Goal: Task Accomplishment & Management: Complete application form

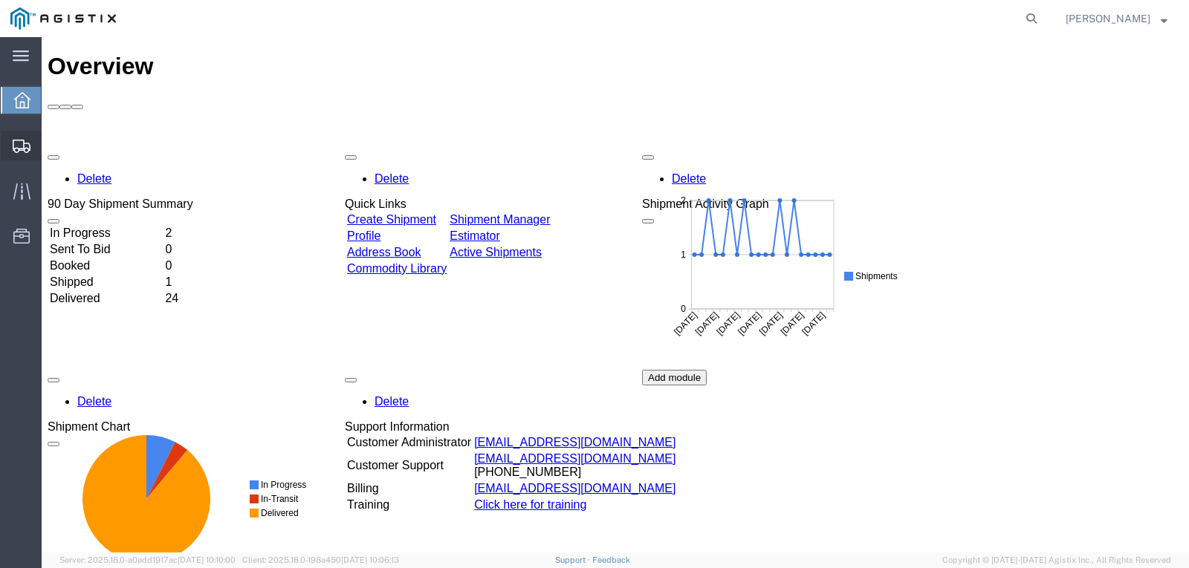
click at [0, 0] on span "Shipment Manager" at bounding box center [0, 0] width 0 height 0
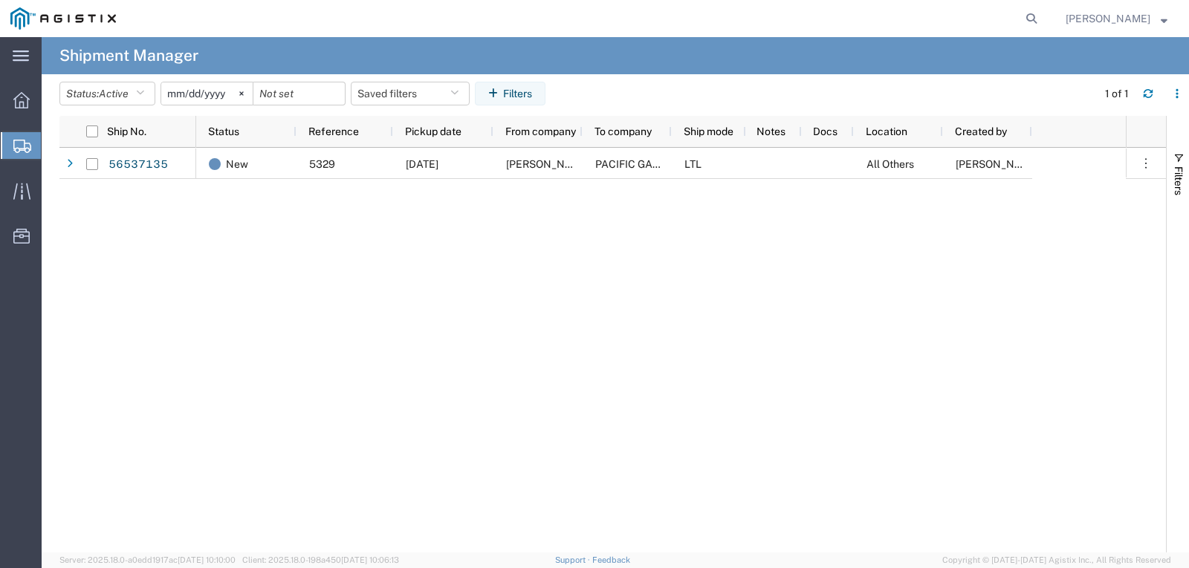
click at [0, 0] on span "Create Shipment" at bounding box center [0, 0] width 0 height 0
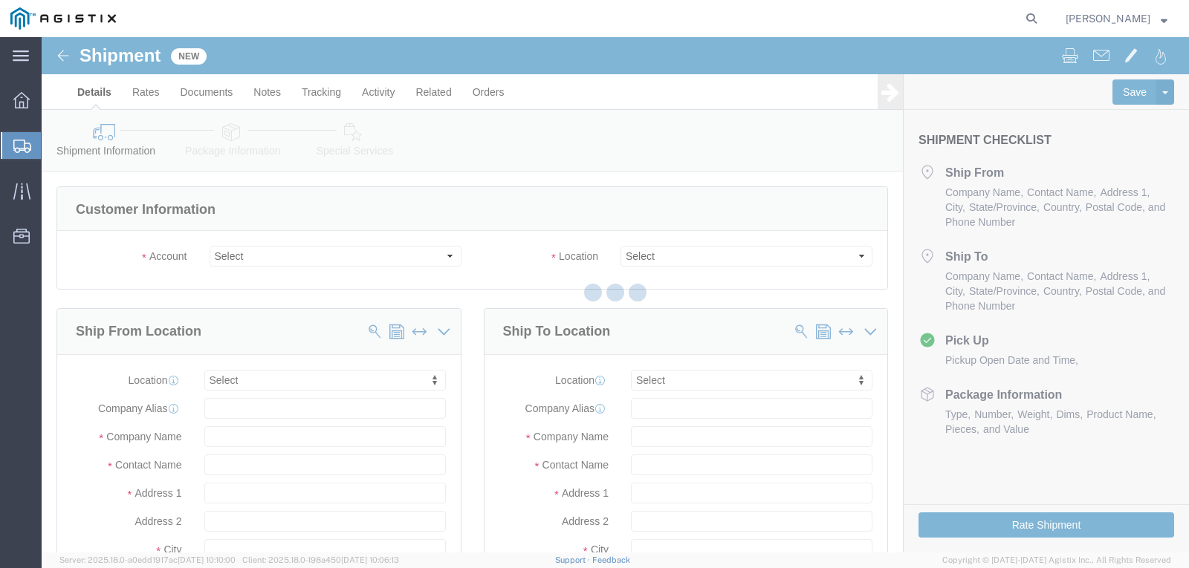
select select
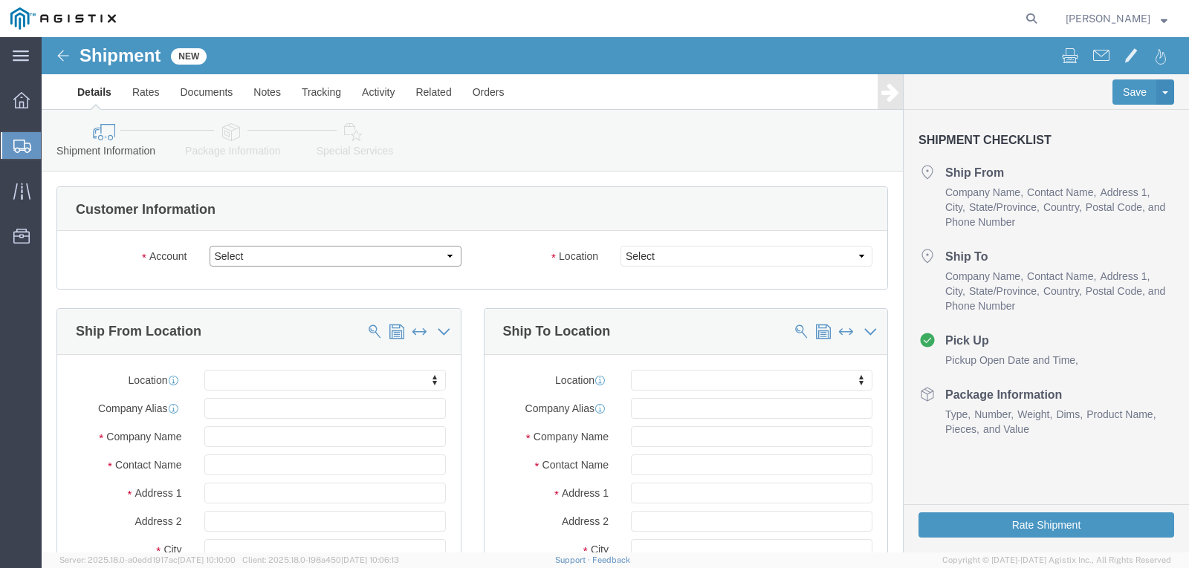
click select "Select Madden Bolt PG&E"
select select "9596"
click select "Select Madden Bolt PG&E"
select select
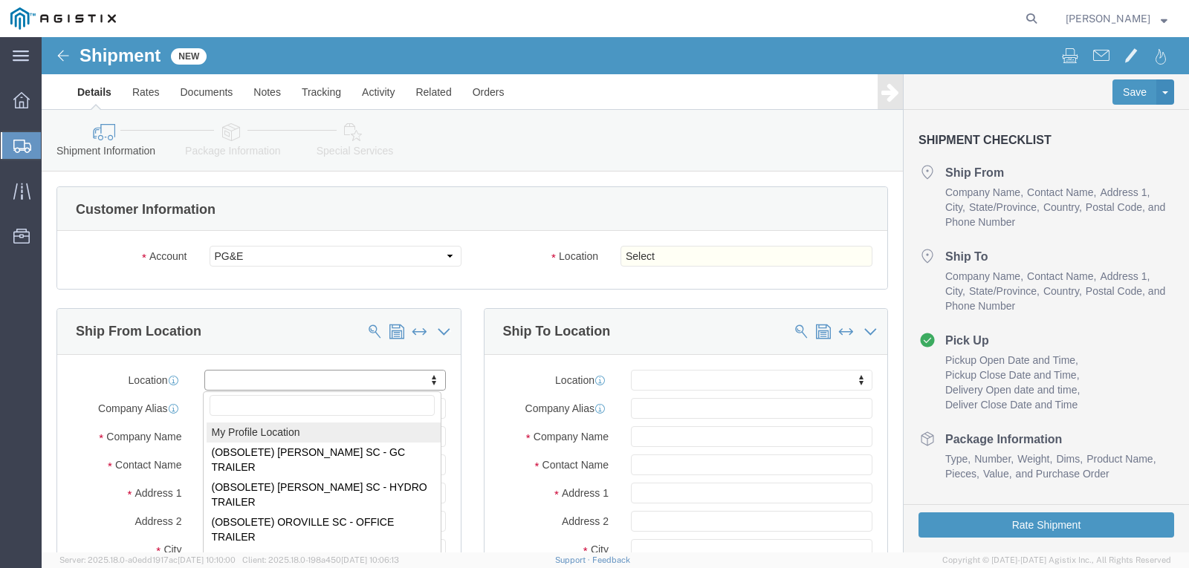
select select "MYPROFILE"
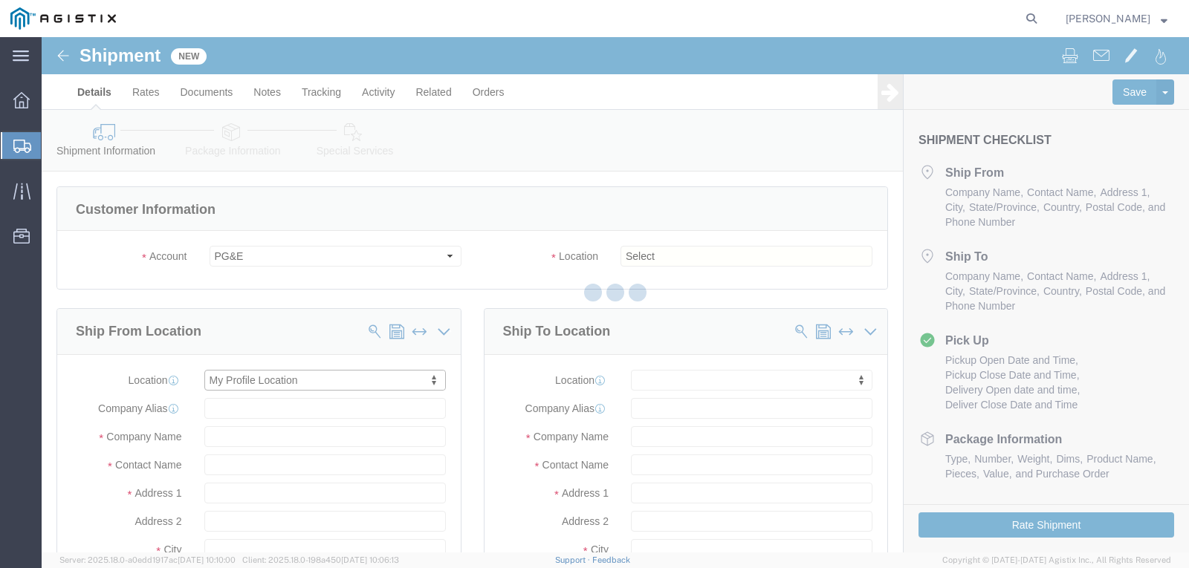
select select "[GEOGRAPHIC_DATA]"
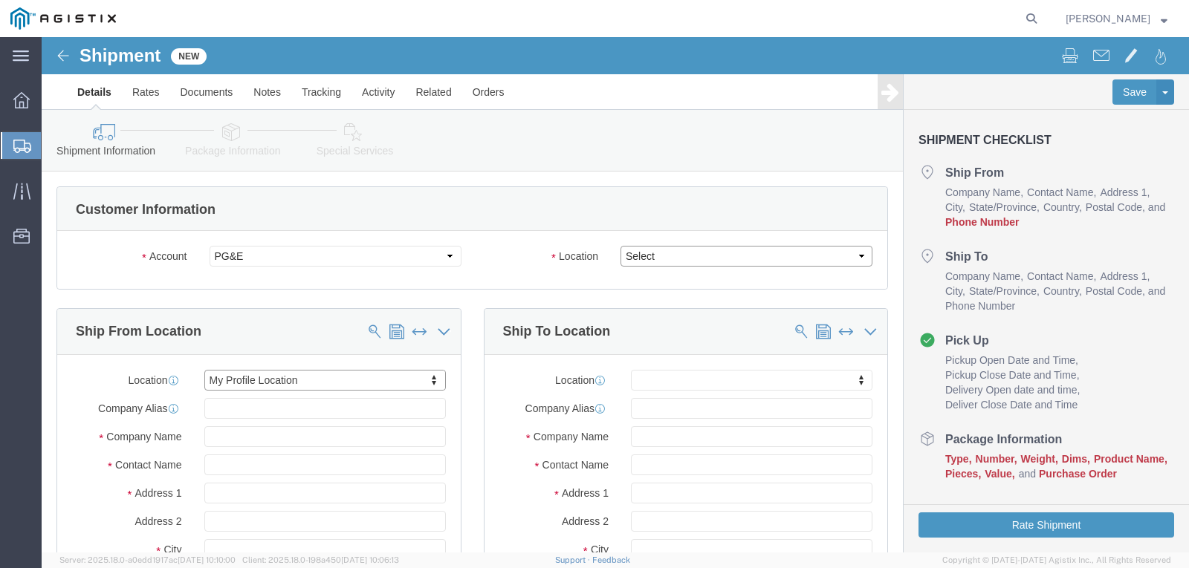
click select "Select All Others [GEOGRAPHIC_DATA] [GEOGRAPHIC_DATA] [GEOGRAPHIC_DATA] [GEOGRA…"
select select "23082"
click select "Select All Others [GEOGRAPHIC_DATA] [GEOGRAPHIC_DATA] [GEOGRAPHIC_DATA] [GEOGRA…"
click span
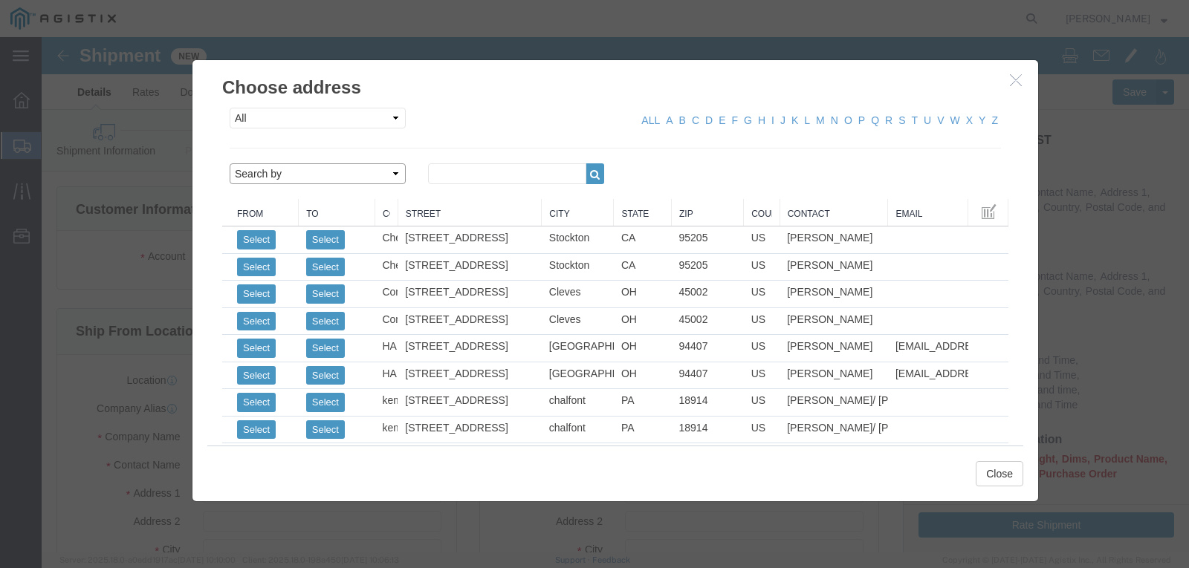
click select "Search by Address Book Name City Company Name Contact Name Country CustomerAlia…"
select select "city"
click select "Search by Address Book Name City Company Name Contact Name Country CustomerAlia…"
click input "text"
type input "FREMONT"
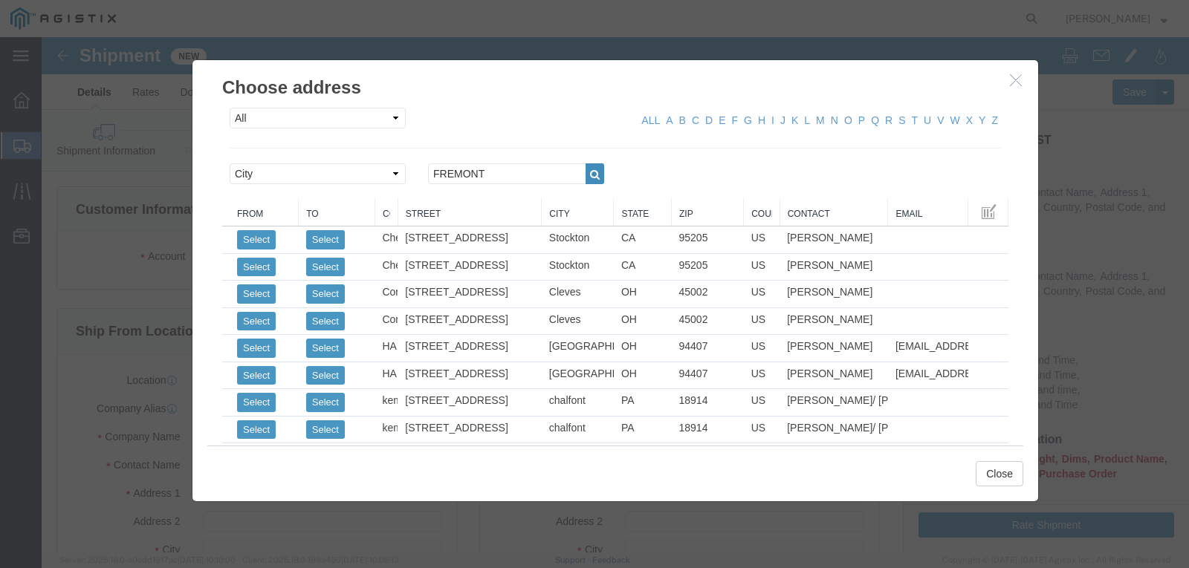
click icon "button"
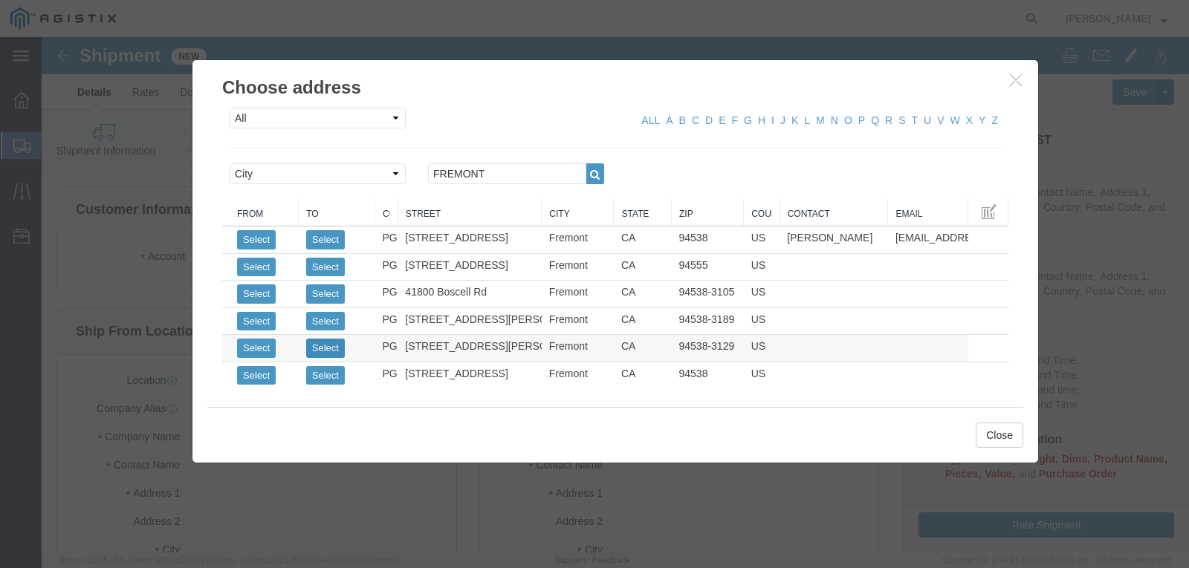
click button "Select"
select select "CA"
click button "Close"
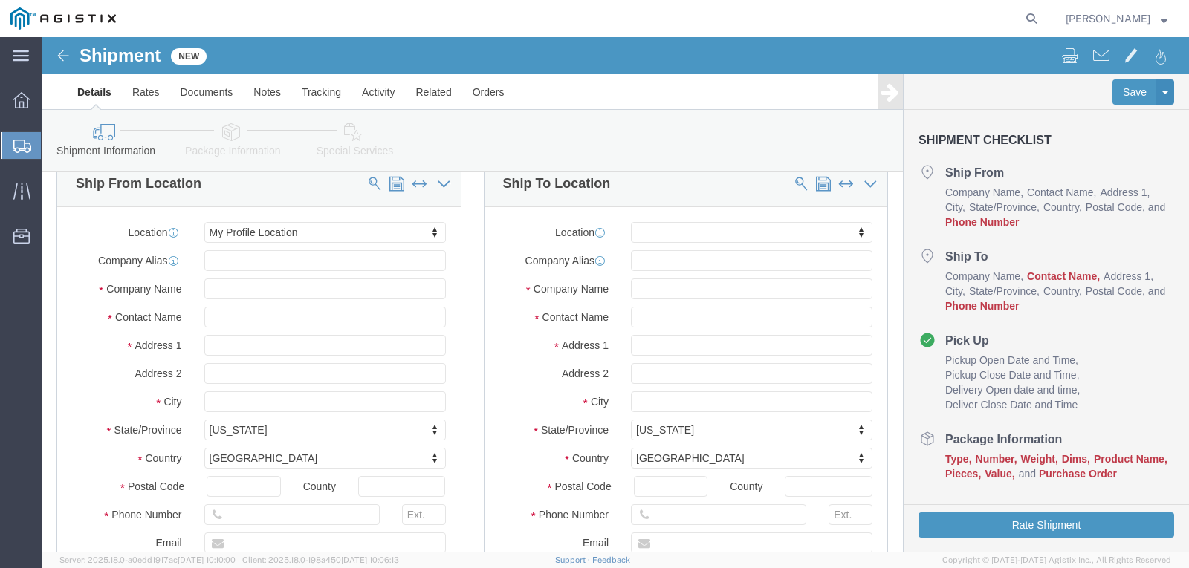
scroll to position [149, 0]
click input "text"
type input "[PERSON_NAME]"
click input "text"
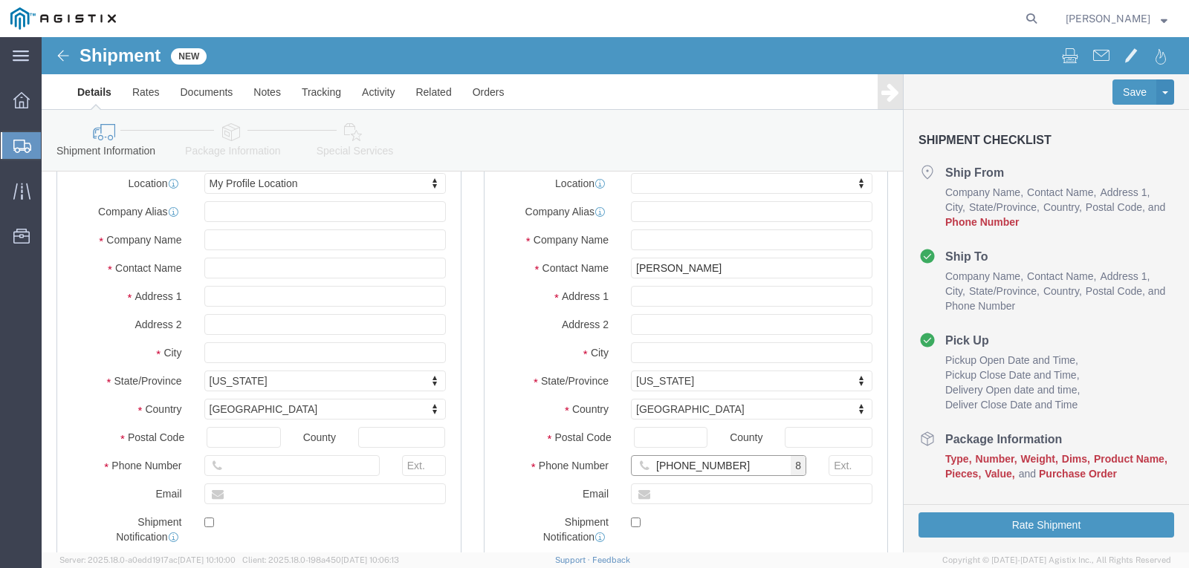
scroll to position [223, 0]
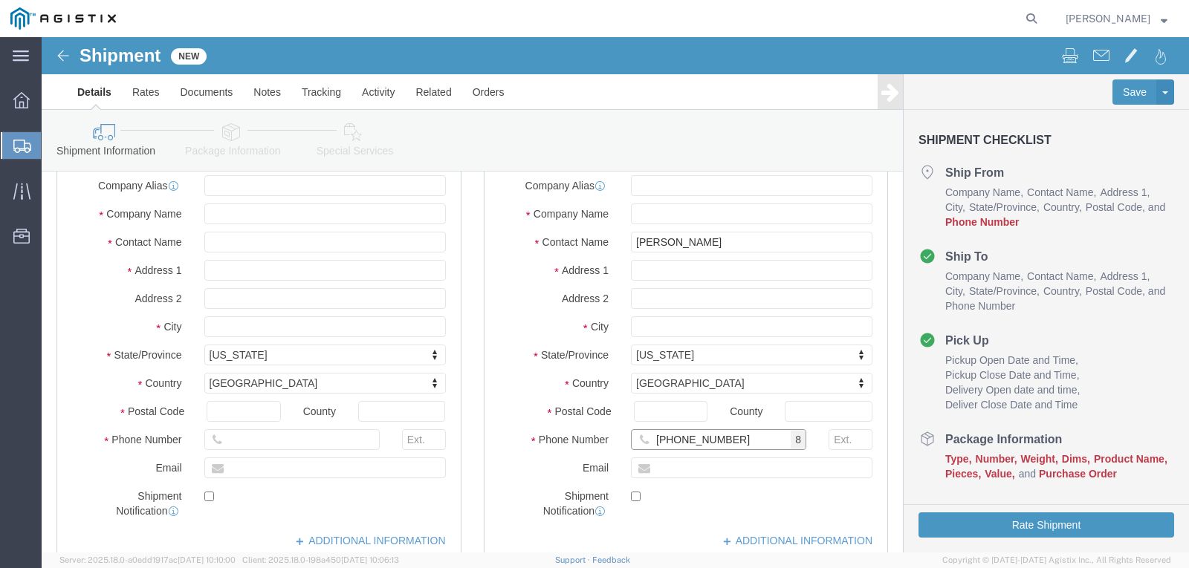
type input "[PHONE_NUMBER]"
click input "text"
type input "7139399999"
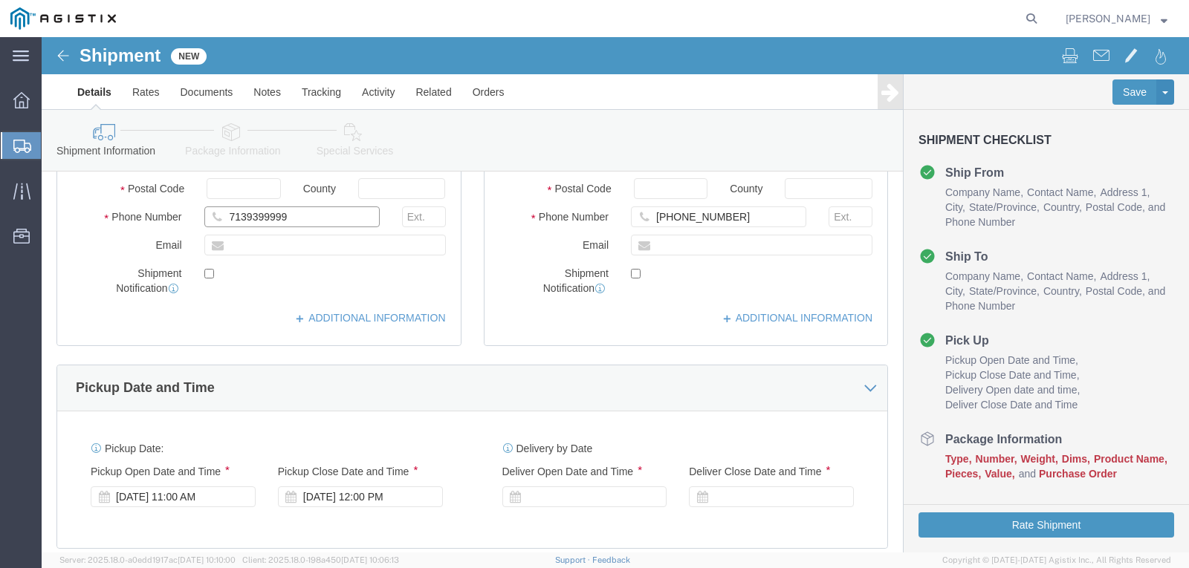
scroll to position [520, 0]
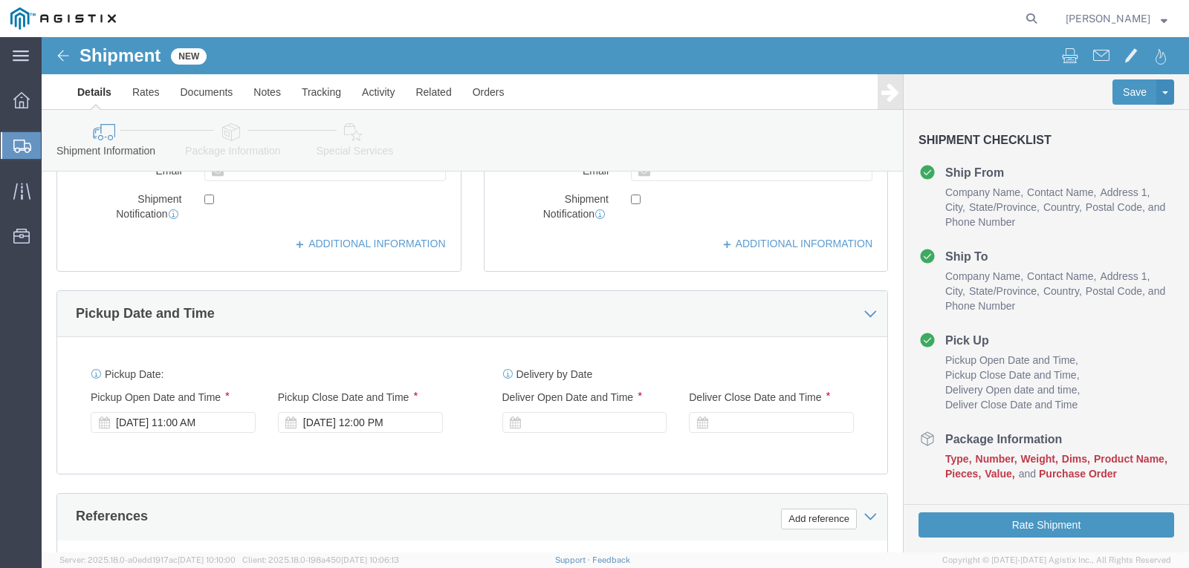
click div "[DATE] 11:00 AM"
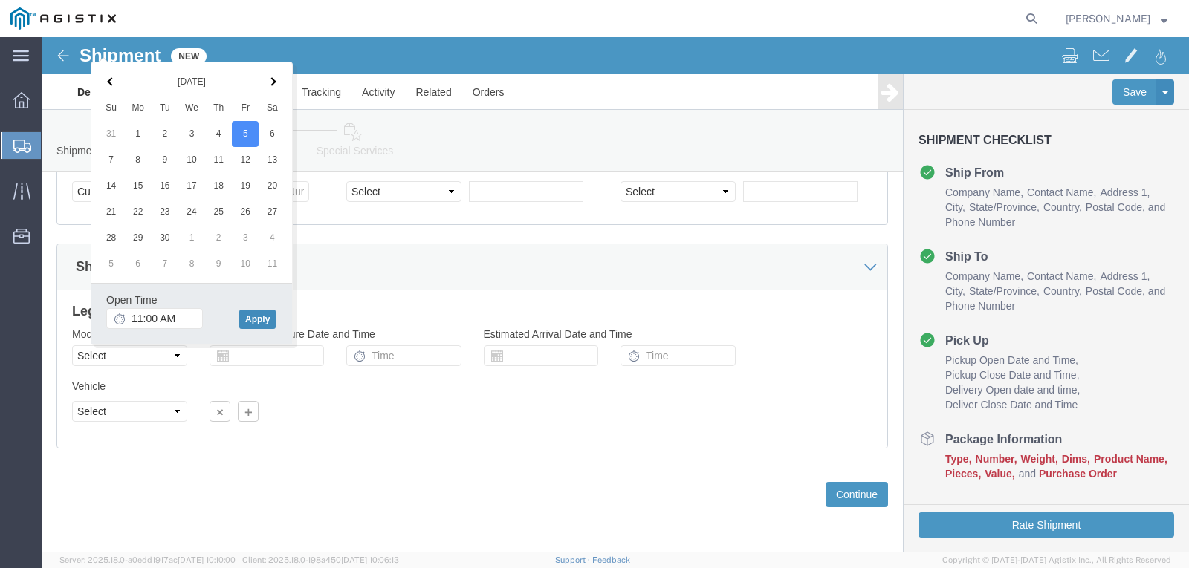
click button "Apply"
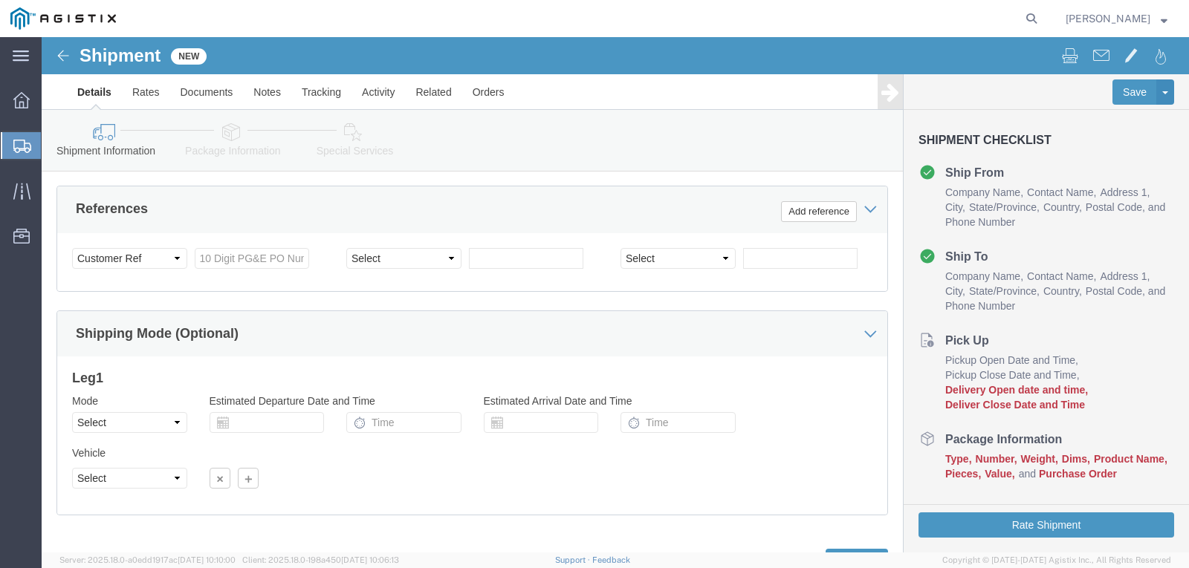
scroll to position [672, 0]
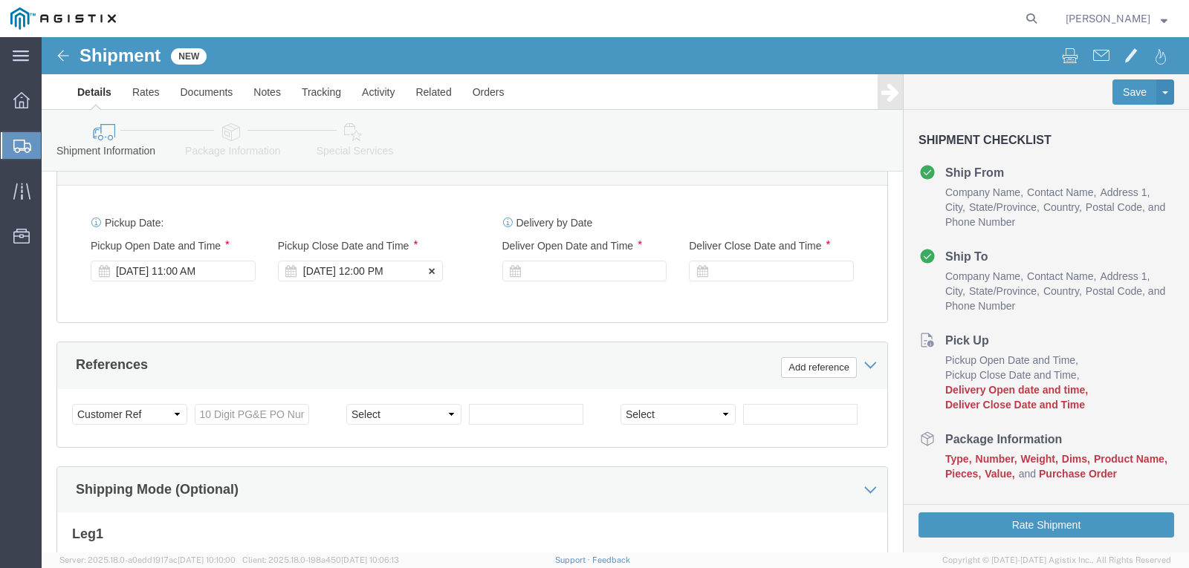
click div "[DATE] 12:00 PM"
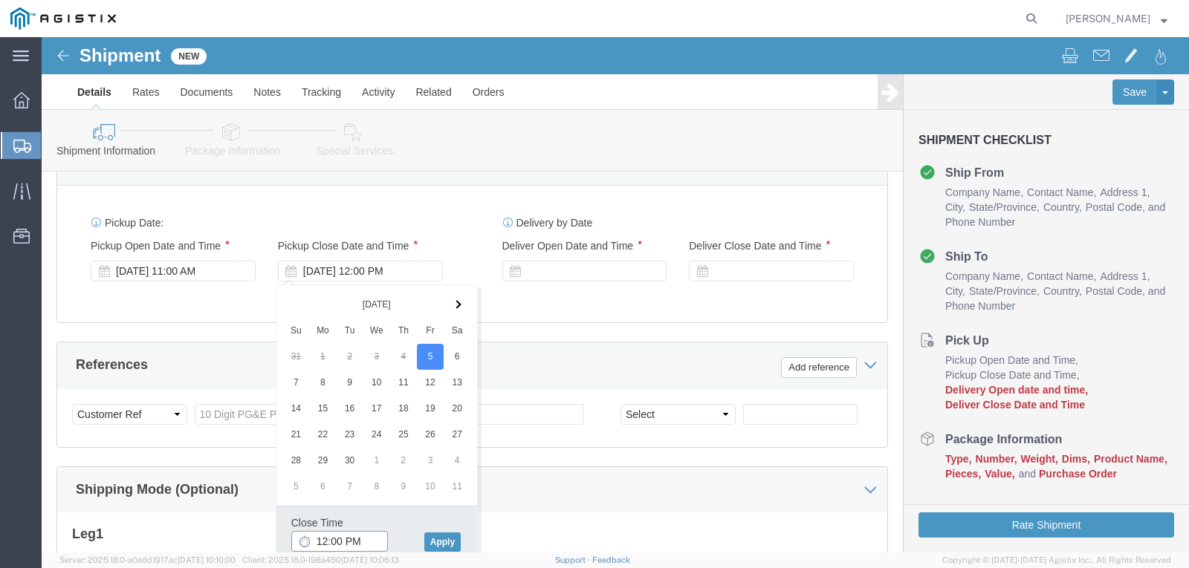
click input "12:00 PM"
type input "3:30 PM"
click button "Apply"
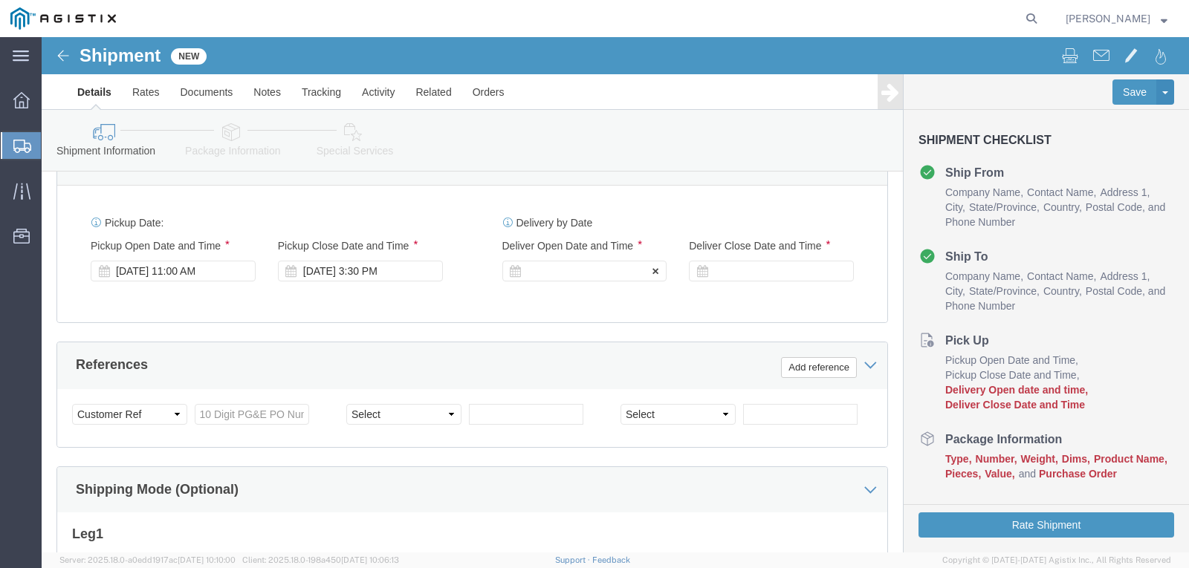
click div
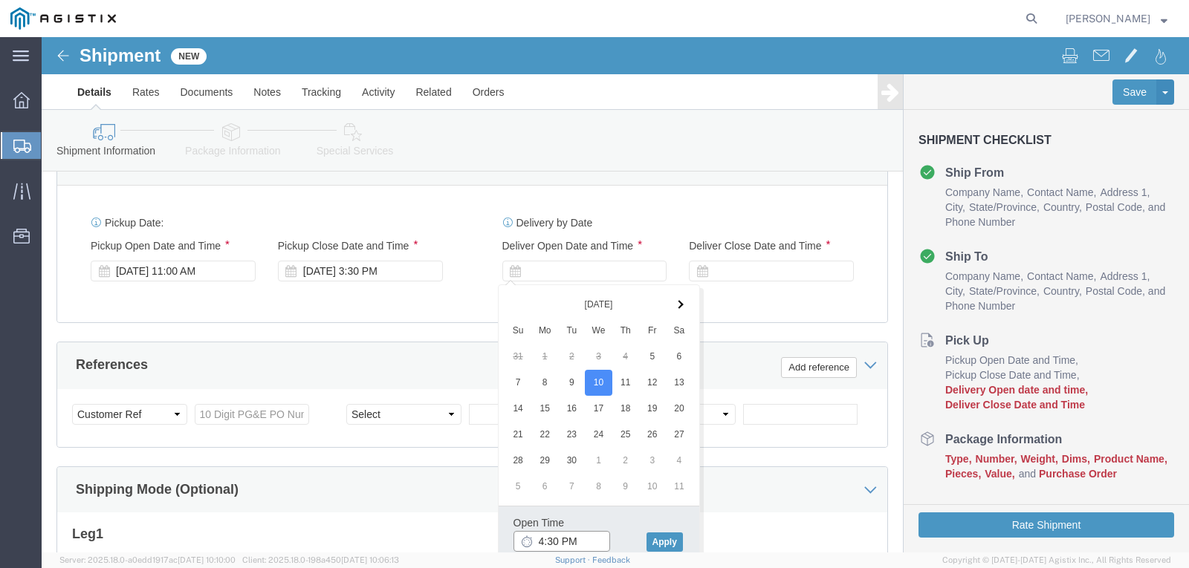
click input "4:30 PM"
type input "8:00 AM"
click button "Apply"
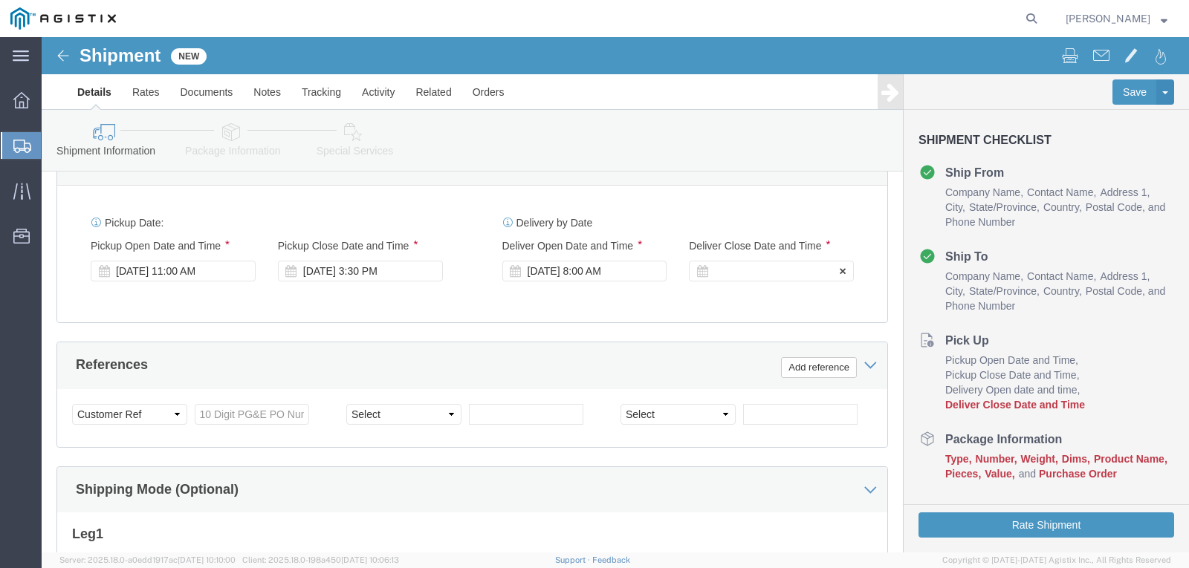
click div
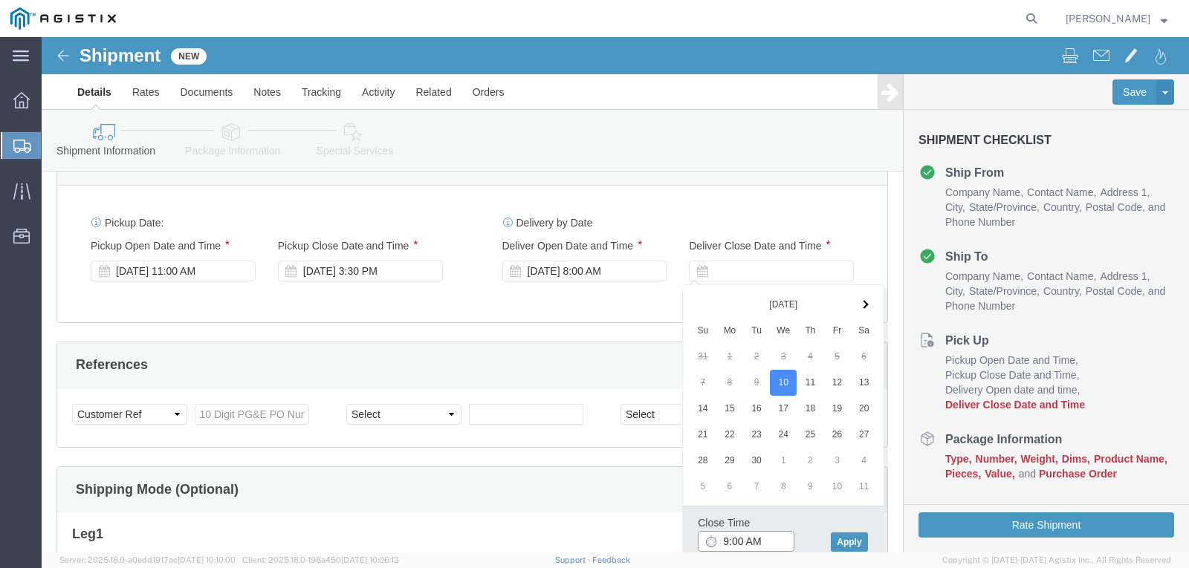
click input "9:00 AM"
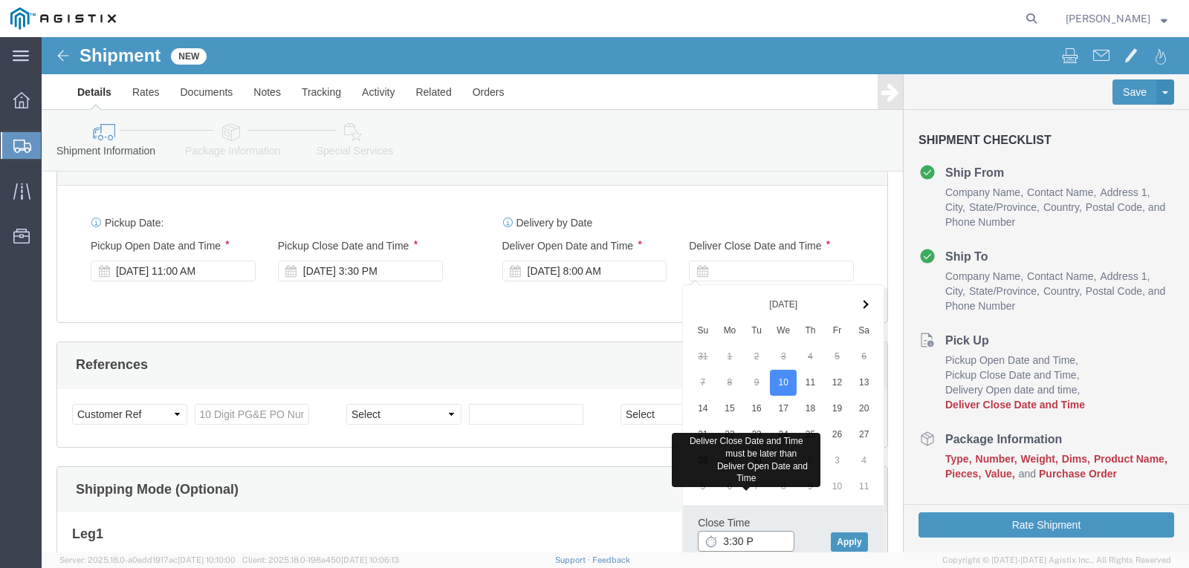
type input "3:30 PM"
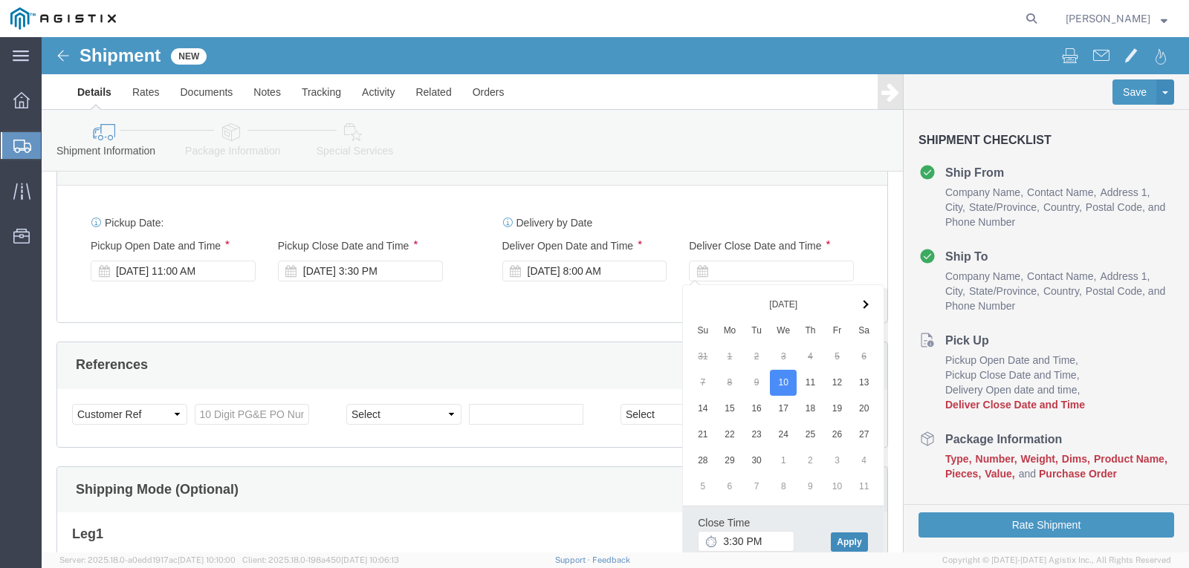
click button "Apply"
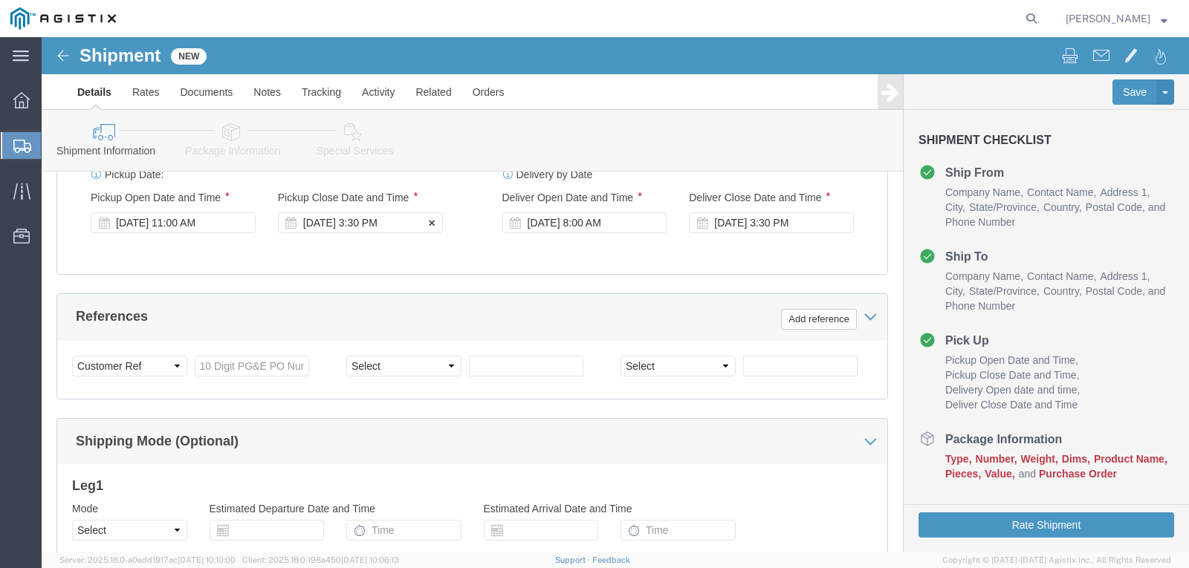
scroll to position [746, 0]
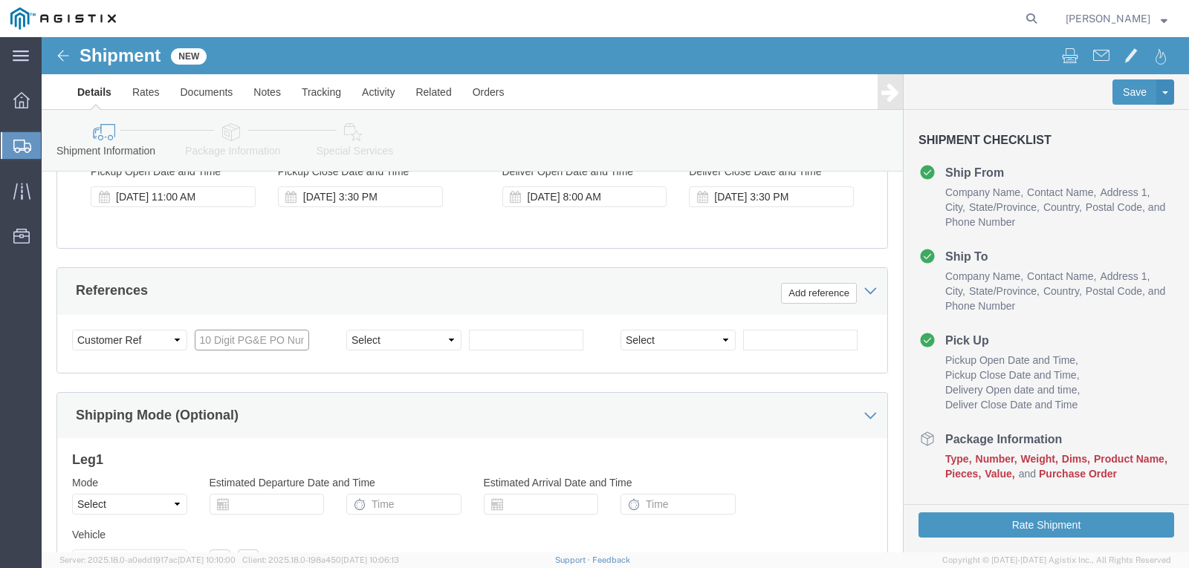
click input "text"
type input "2701224611"
click select "Select Account Type Activity ID Airline Appointment Number ASN Batch Request # …"
select select "CUSTREF"
click select "Select Account Type Activity ID Airline Appointment Number ASN Batch Request # …"
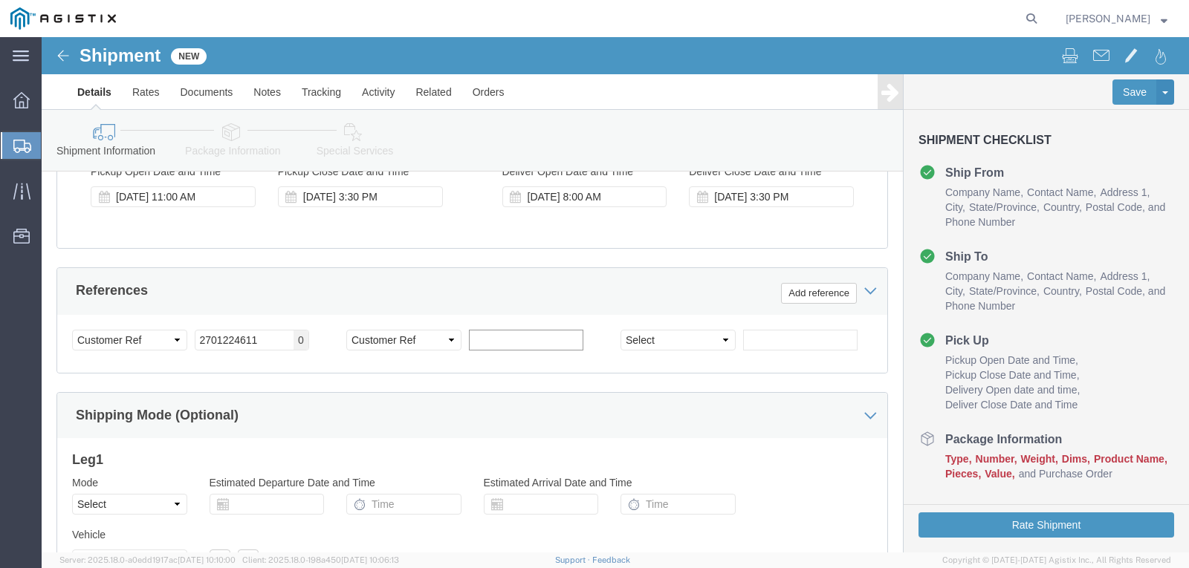
click input "text"
type input "153144"
click input "text"
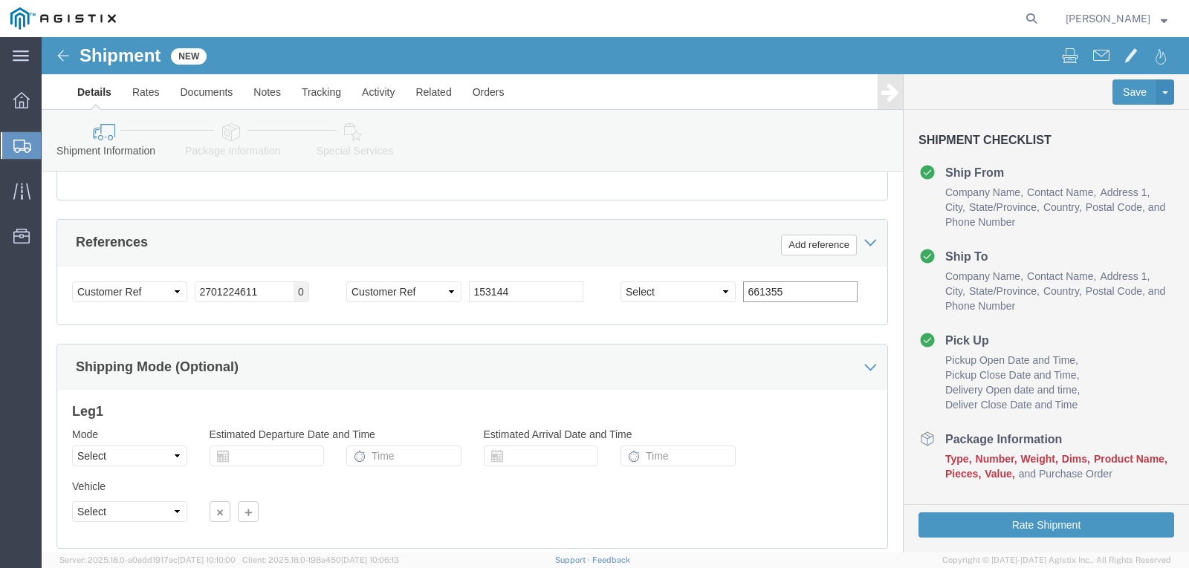
scroll to position [820, 0]
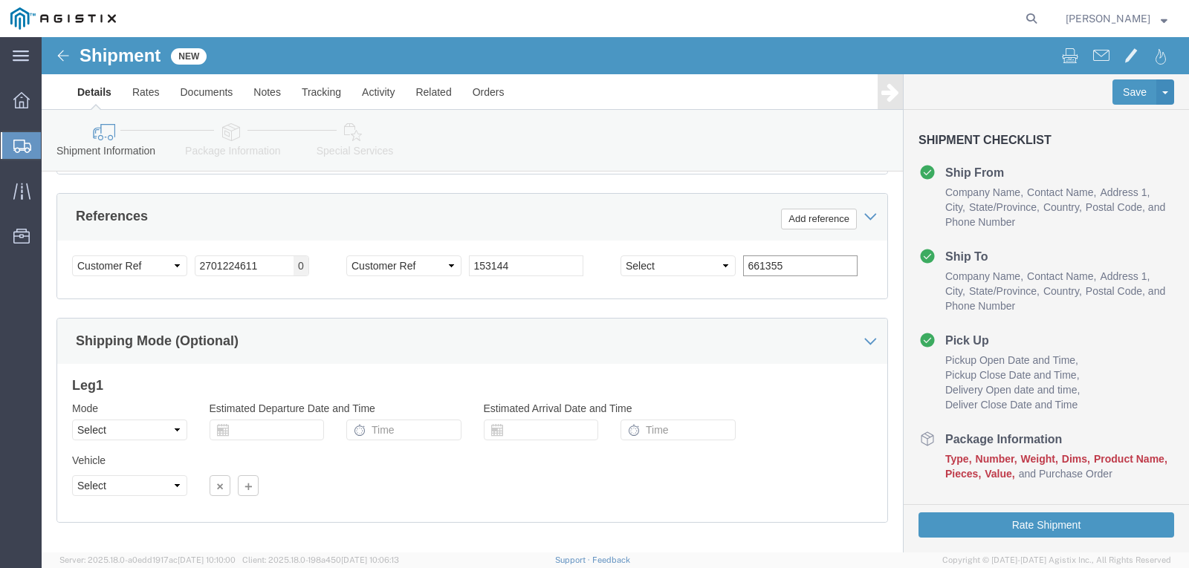
type input "661355"
click select "Select Air Less than Truckload Multi-Leg Ocean Freight Rail Small Parcel Truckl…"
select select "LTL"
click select "Select Air Less than Truckload Multi-Leg Ocean Freight Rail Small Parcel Truckl…"
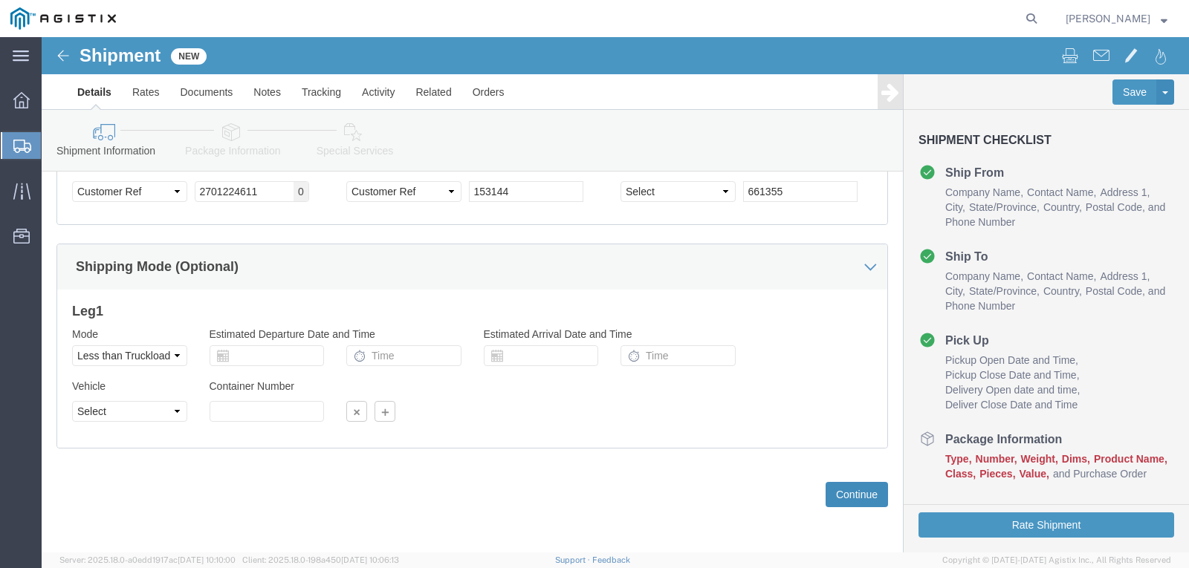
click button "Continue"
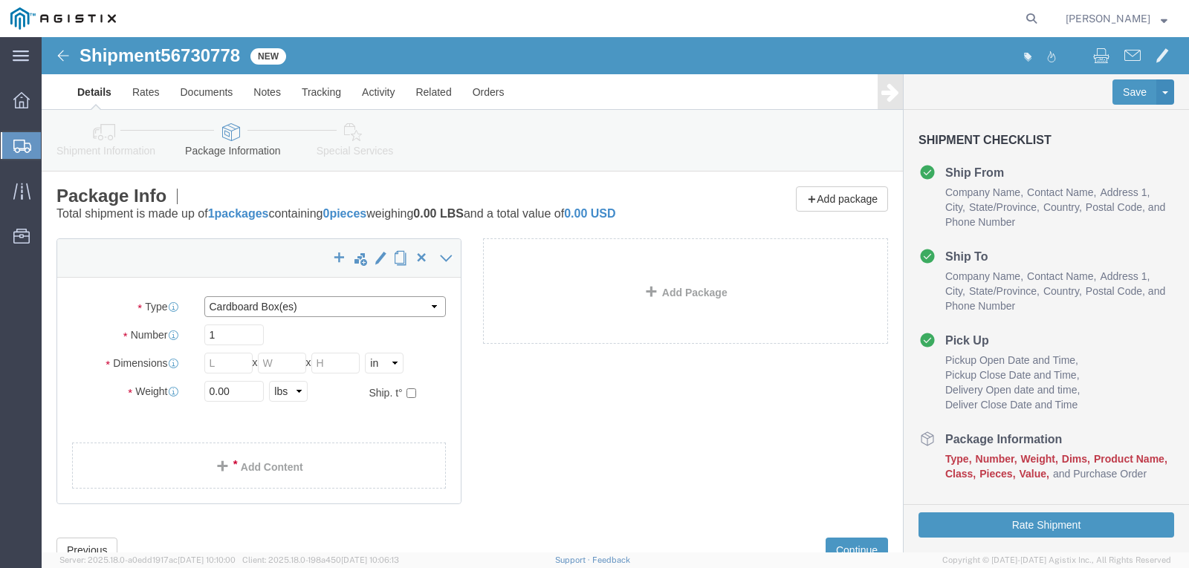
click select "Select Bulk Bundle(s) Cardboard Box(es) Carton(s) Crate(s) Drum(s) (Fiberboard)…"
select select "PSNS"
click select "Select Bulk Bundle(s) Cardboard Box(es) Carton(s) Crate(s) Drum(s) (Fiberboard)…"
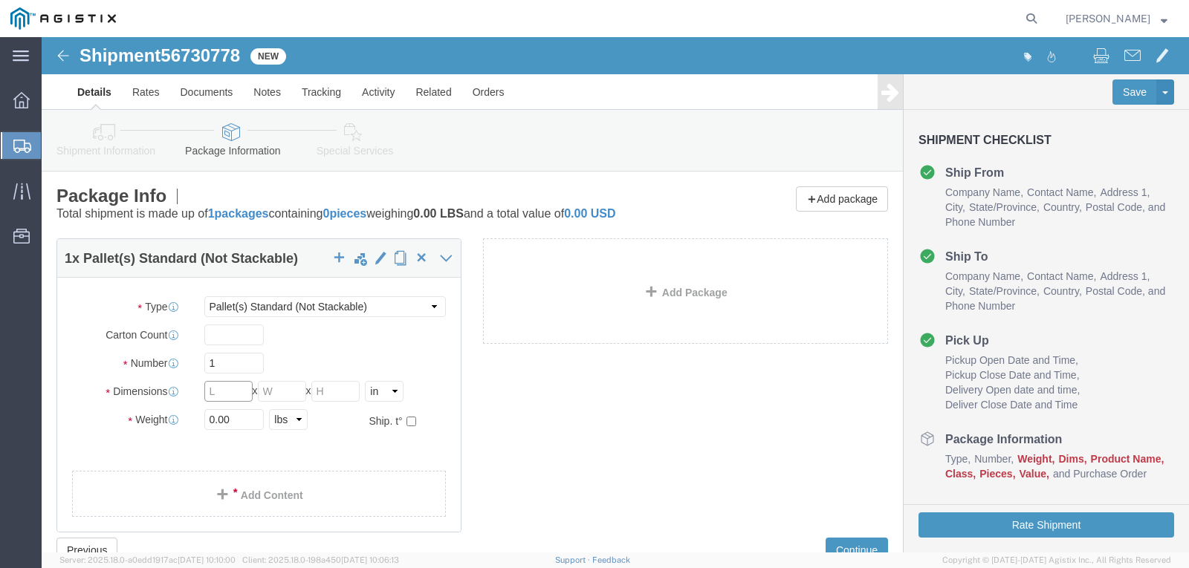
click input "text"
type input "63"
type input "48"
type input "18"
drag, startPoint x: 186, startPoint y: 382, endPoint x: 107, endPoint y: 366, distance: 80.3
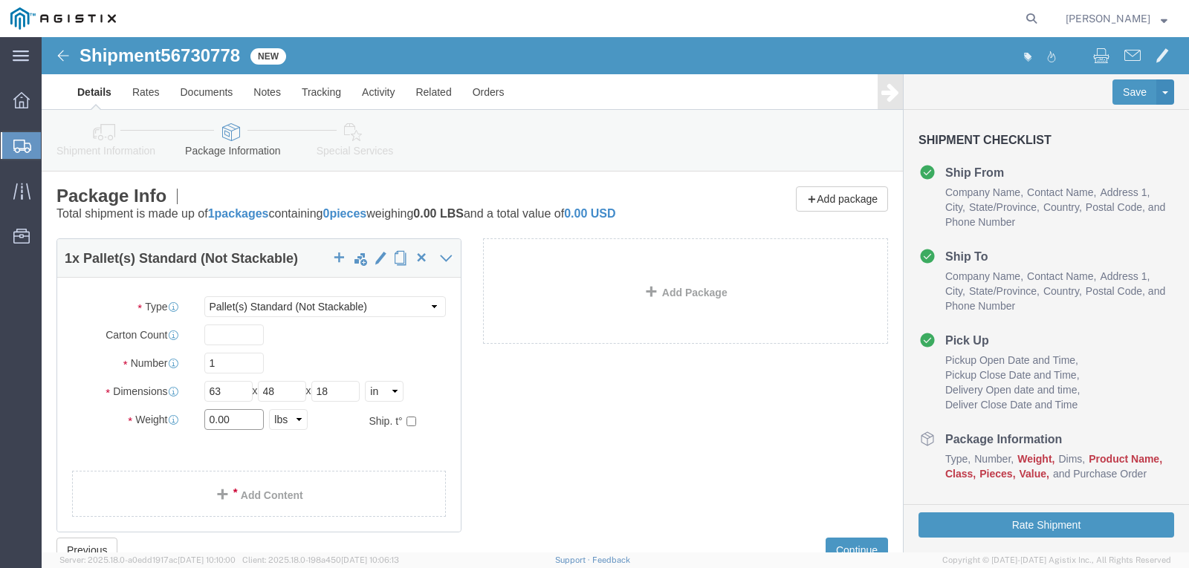
click div "Package Type Select Bulk Bundle(s) Cardboard Box(es) Carton(s) Crate(s) Drum(s)…"
type input "1666.00"
click link "Add Content"
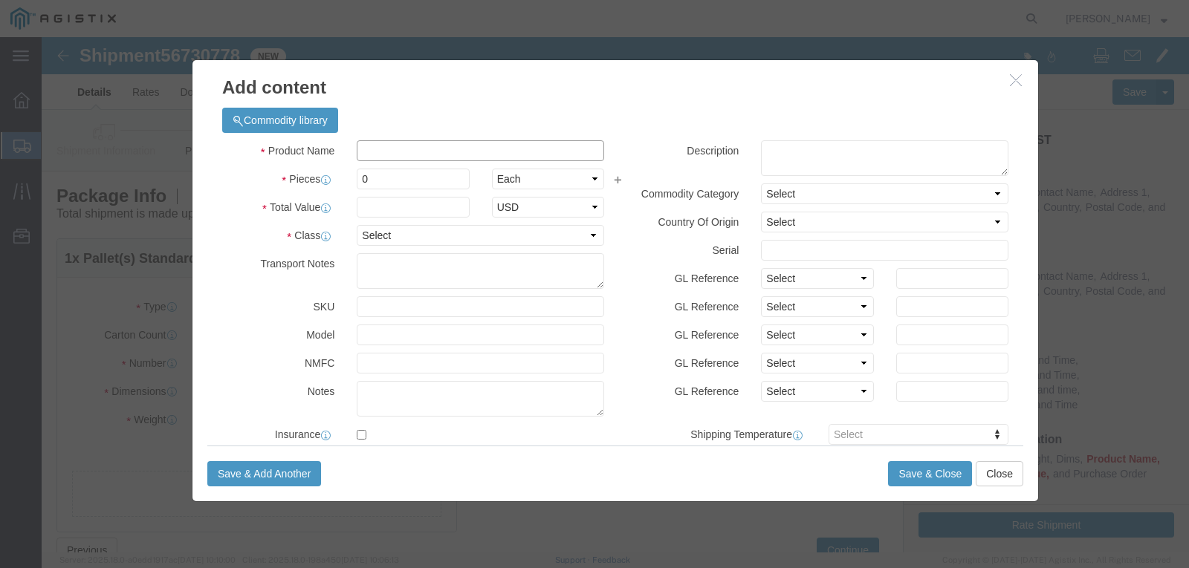
click input "text"
type input "STEEL RODS"
click input "0"
type input "1"
click input "text"
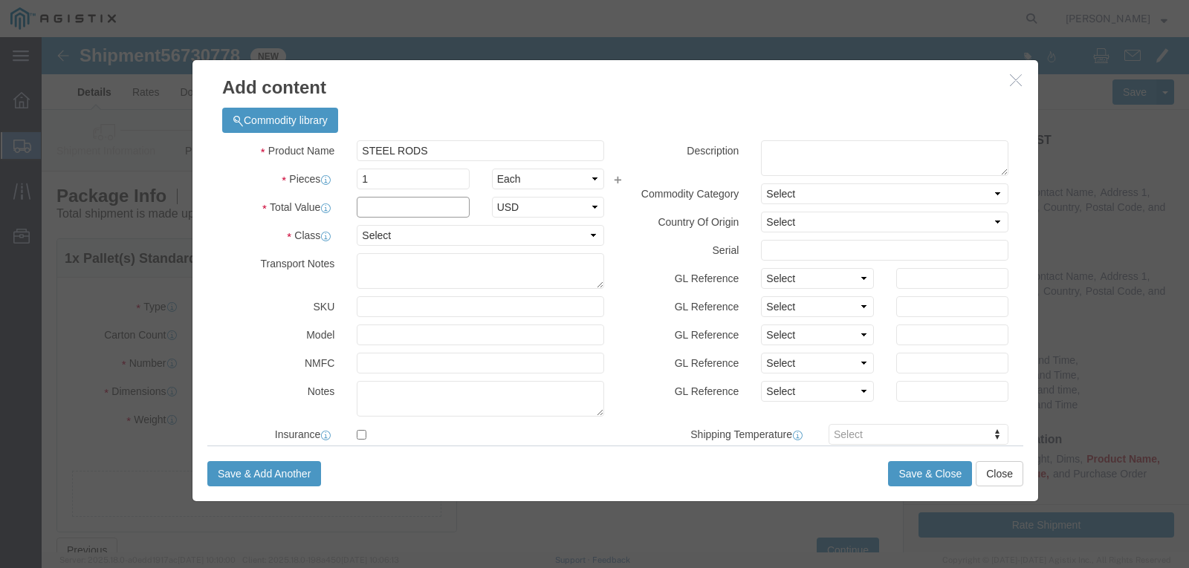
click input "text"
type input "3842"
click select "Select 50 55 60 65 70 85 92.5 100 125 175 250 300 400"
select select "50"
click select "Select 50 55 60 65 70 85 92.5 100 125 175 250 300 400"
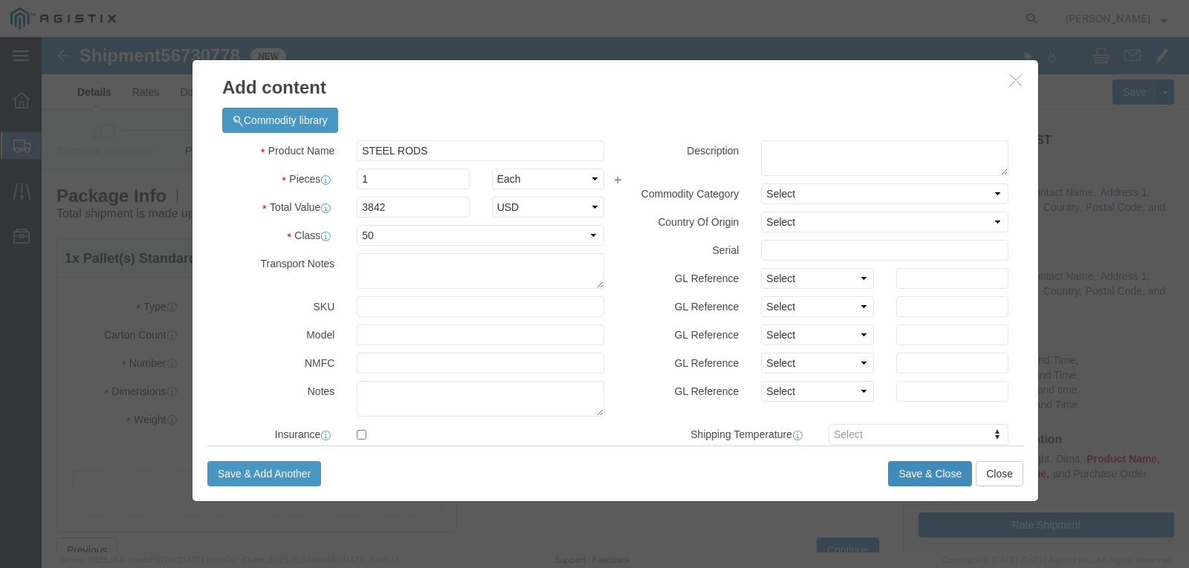
click button "Save & Close"
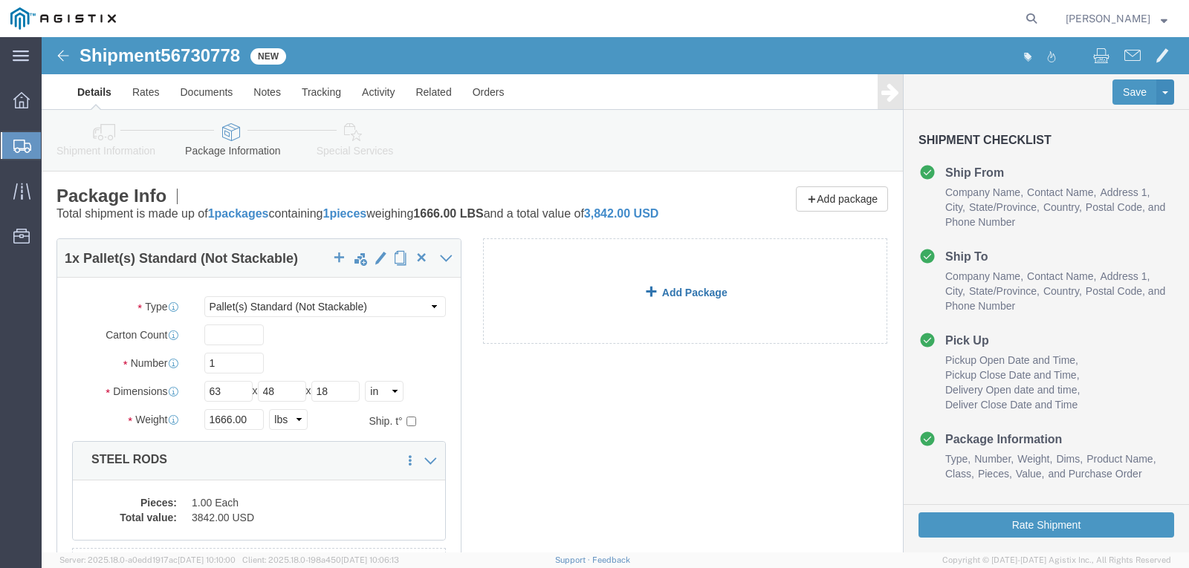
click link "Add Package"
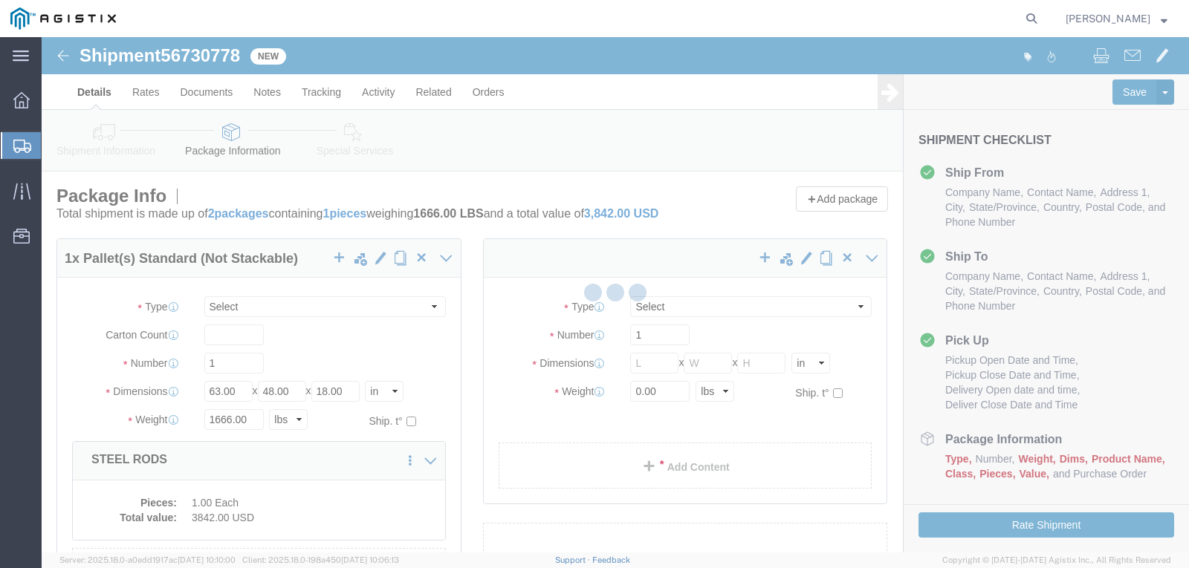
select select "PSNS"
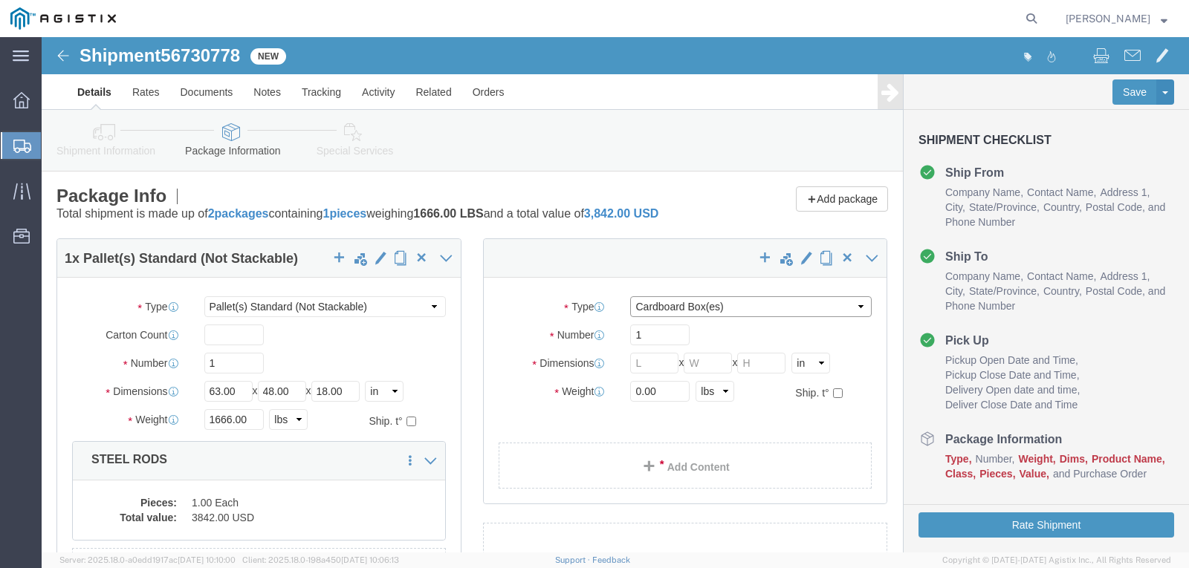
click select "Select Bulk Bundle(s) Cardboard Box(es) Carton(s) Crate(s) Drum(s) (Fiberboard)…"
select select "PSNS"
click select "Select Bulk Bundle(s) Cardboard Box(es) Carton(s) Crate(s) Drum(s) (Fiberboard)…"
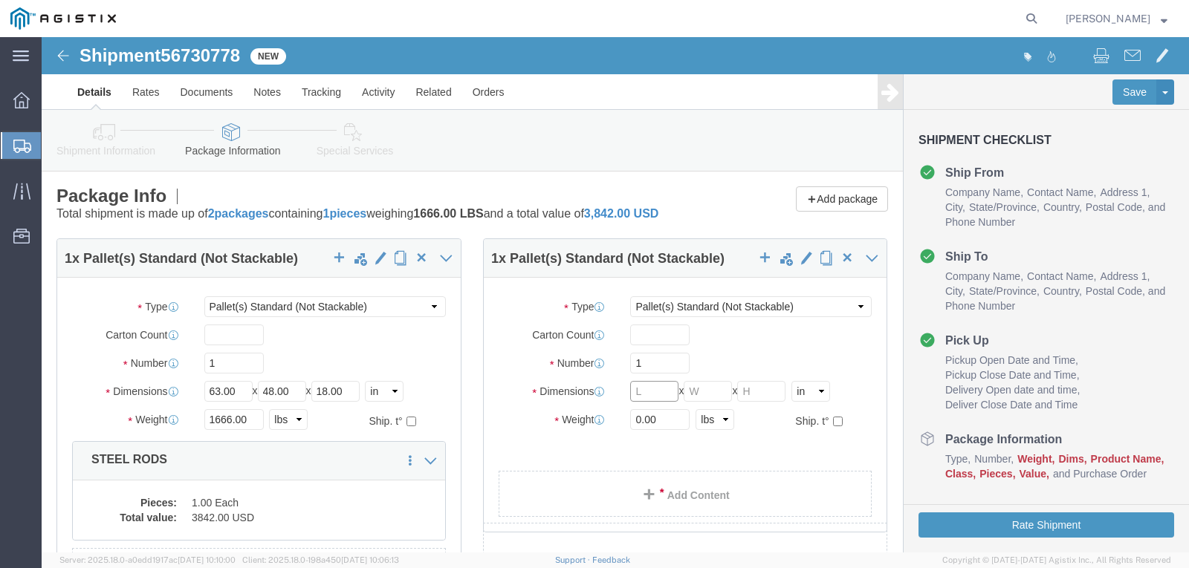
click input "text"
type input "96"
type input "48"
type input "12"
drag, startPoint x: 627, startPoint y: 393, endPoint x: 487, endPoint y: 378, distance: 140.5
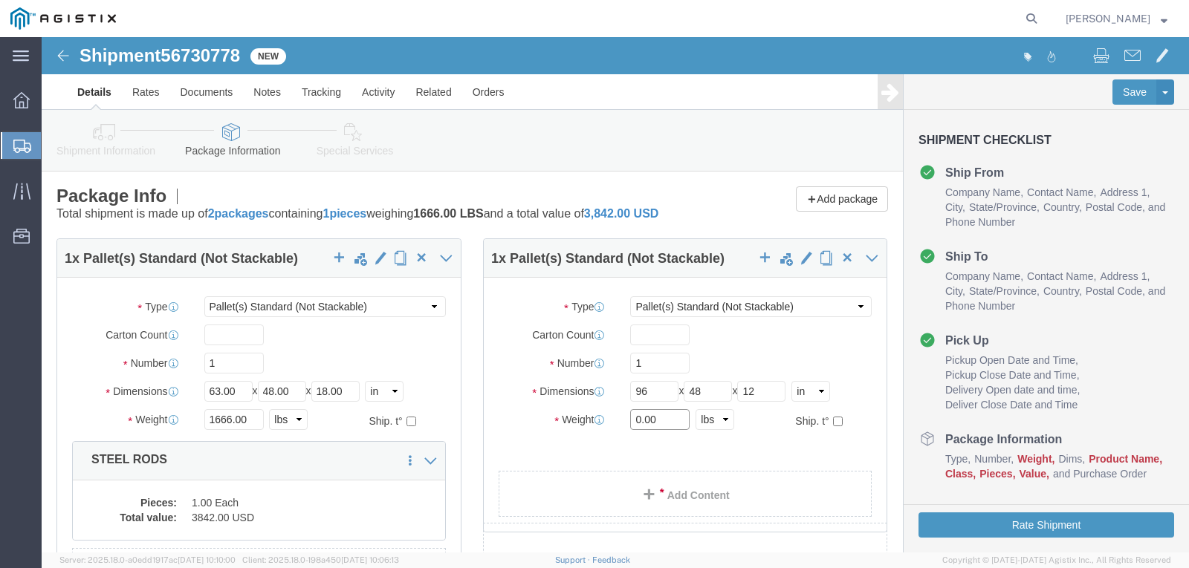
click div "Weight 0.00 Select kgs lbs Ship. t°"
type input "1493"
click link "Add Content"
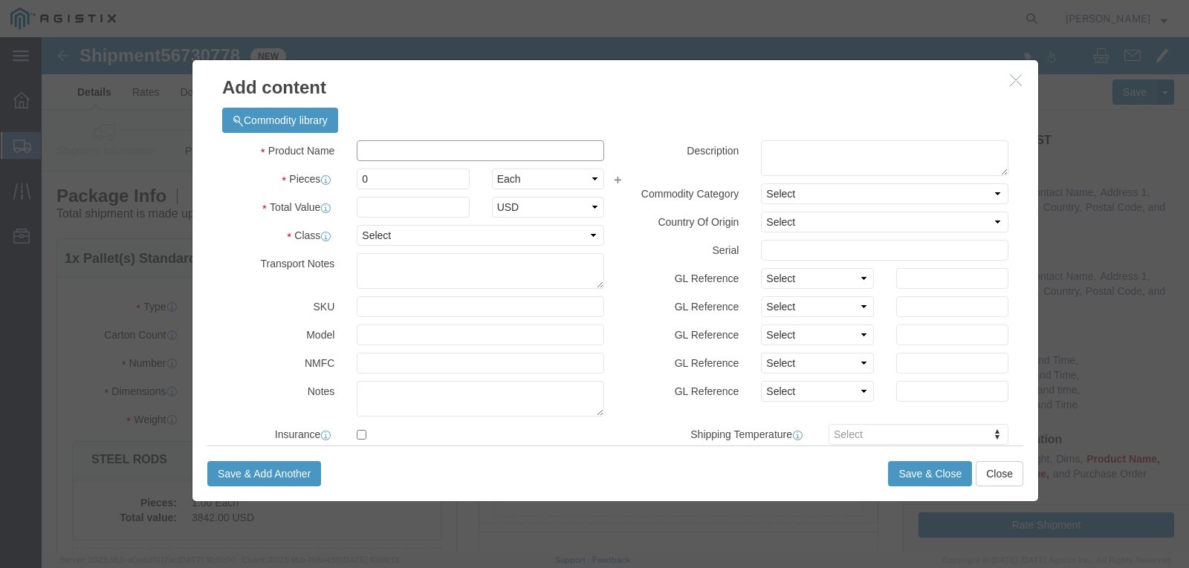
click input "text"
type input "STEEL RODS"
drag, startPoint x: 340, startPoint y: 143, endPoint x: 276, endPoint y: 134, distance: 64.6
click div "Pieces 0 Select Bag Barrels 100Board Feet Bottle Box Blister Pack Carats Can Ca…"
type input "1"
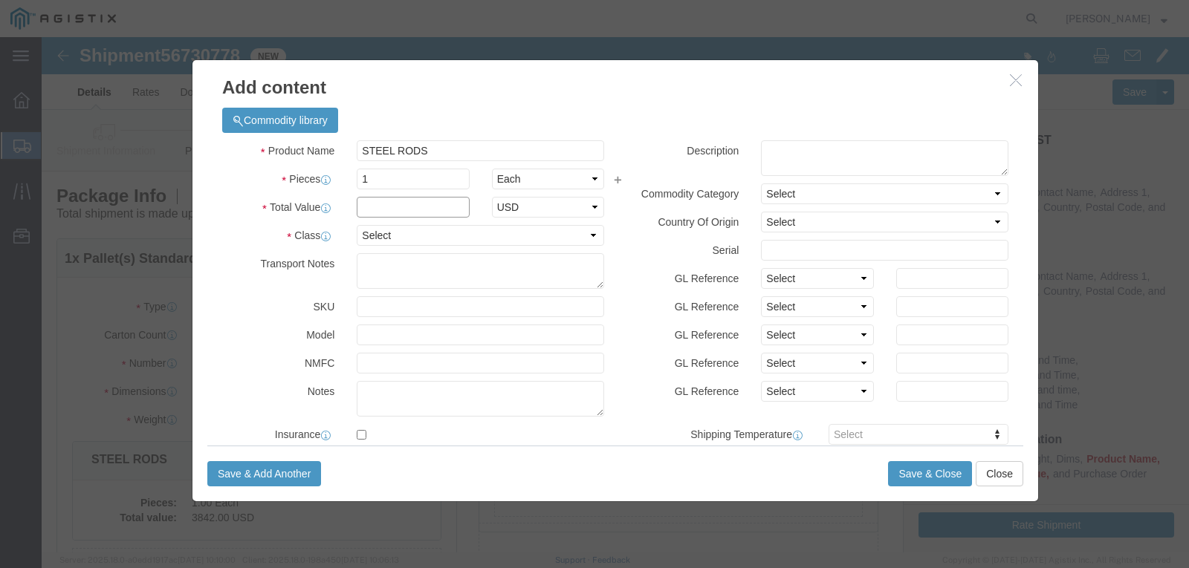
click input "text"
type input "3842.00"
click select "Select 50 55 60 65 70 85 92.5 100 125 175 250 300 400"
select select "50"
click select "Select 50 55 60 65 70 85 92.5 100 125 175 250 300 400"
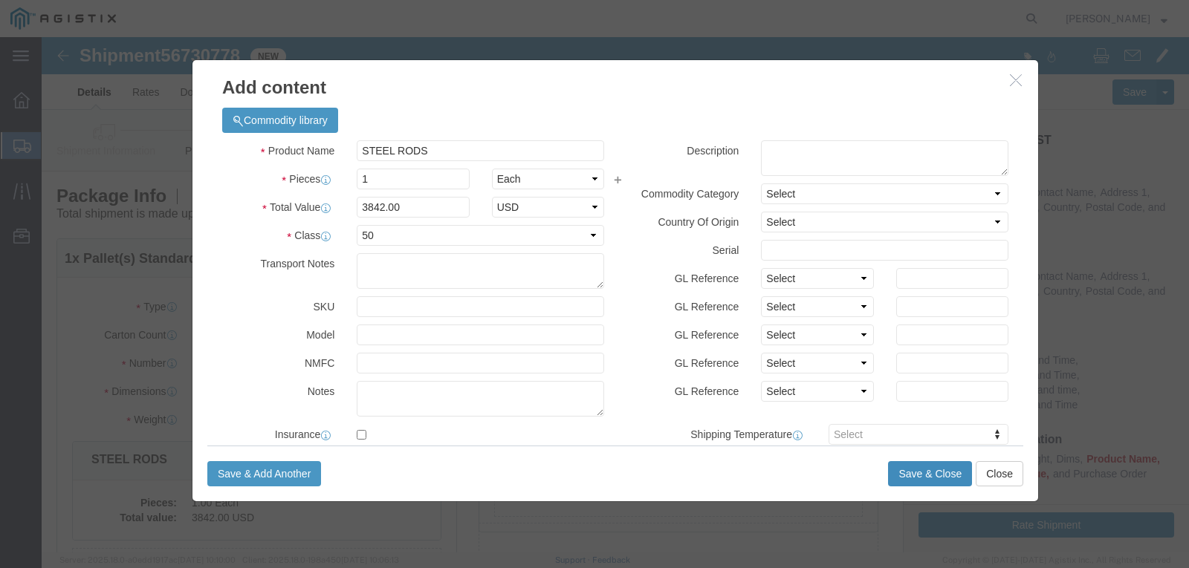
click button "Save & Close"
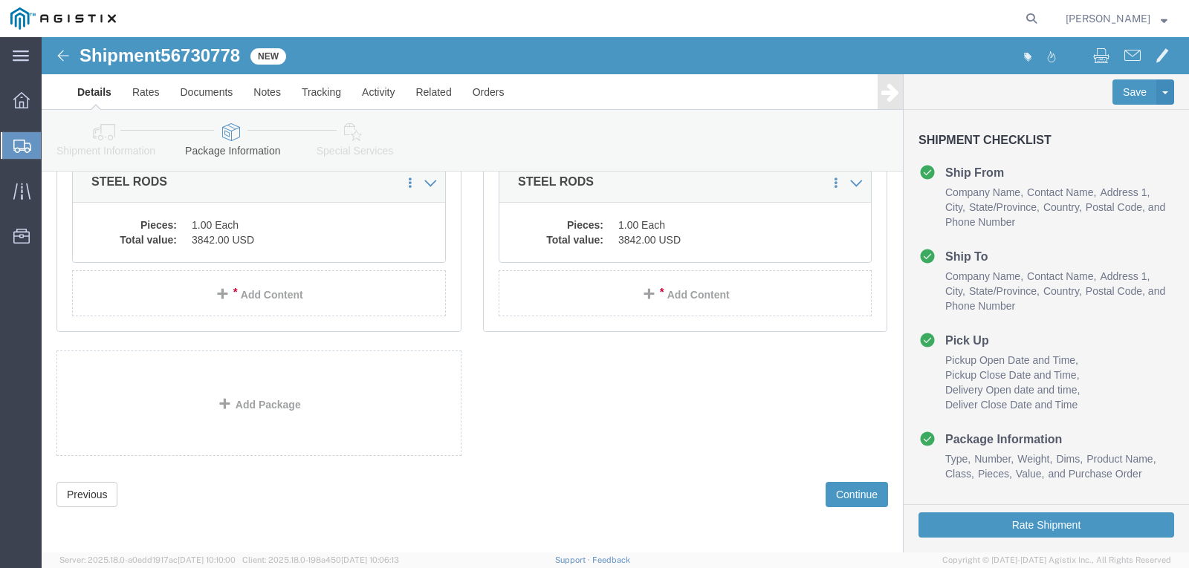
scroll to position [293, 0]
click link "Add Package"
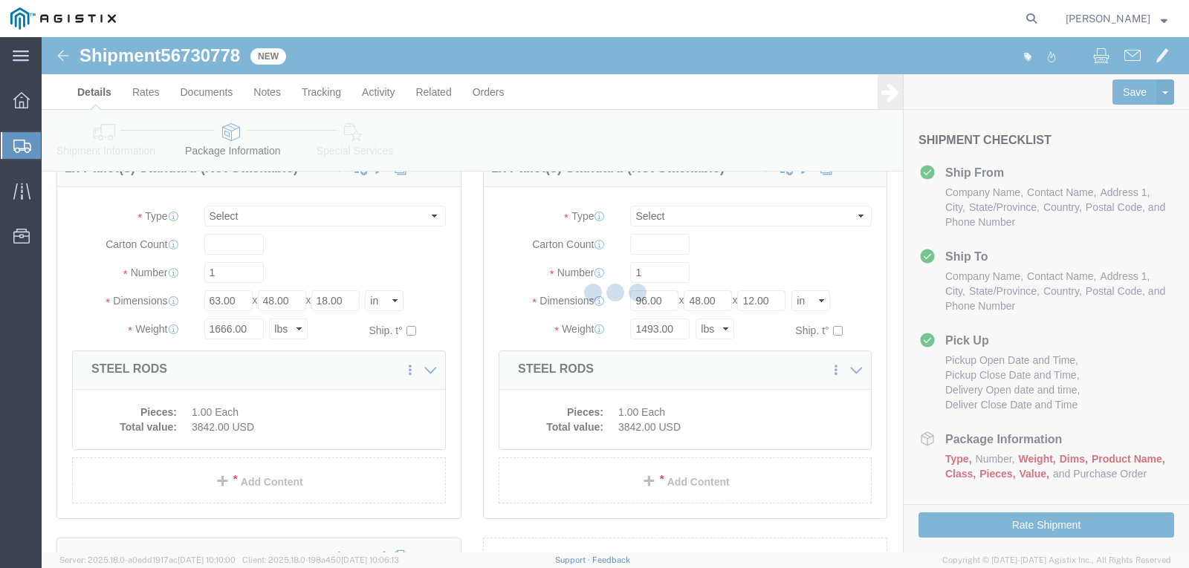
select select "PSNS"
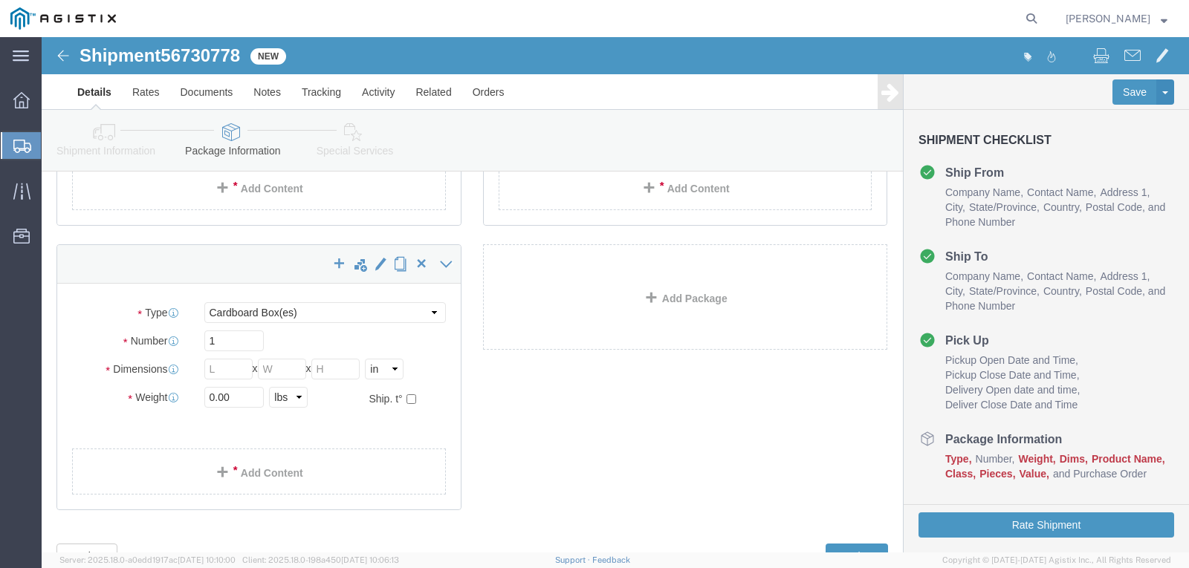
scroll to position [388, 0]
click select "Select Bulk Bundle(s) Cardboard Box(es) Carton(s) Crate(s) Drum(s) (Fiberboard)…"
select select "PSNS"
click select "Select Bulk Bundle(s) Cardboard Box(es) Carton(s) Crate(s) Drum(s) (Fiberboard)…"
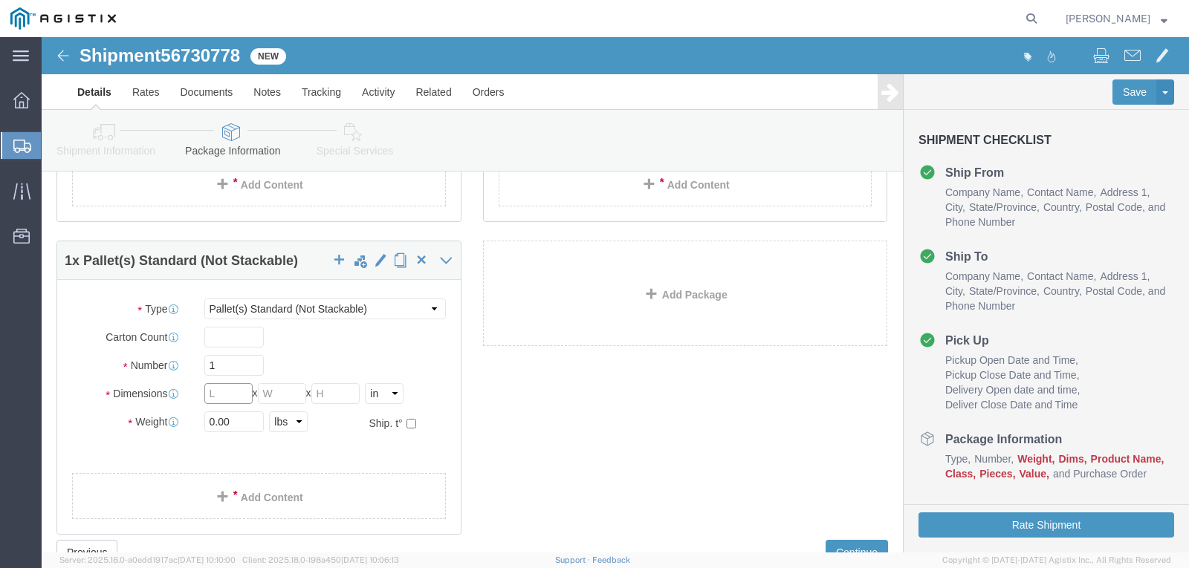
click input "text"
type input "96"
type input "48"
type input "12"
drag, startPoint x: 201, startPoint y: 404, endPoint x: 114, endPoint y: 396, distance: 88.1
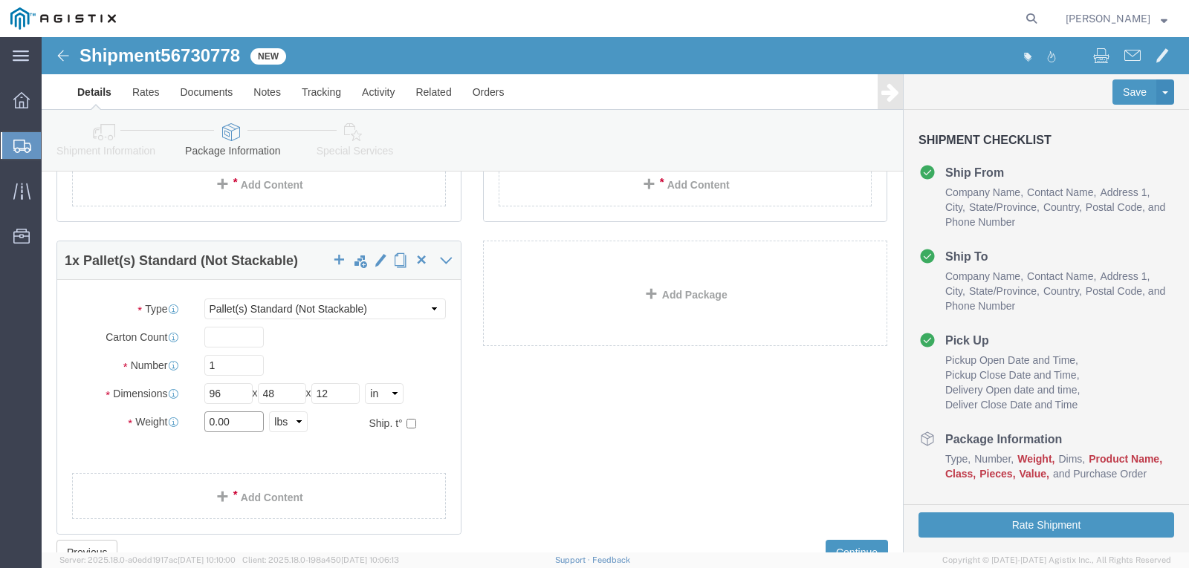
click div "Weight 0.00 Select kgs lbs Ship. t°"
type input "1493.00"
click span
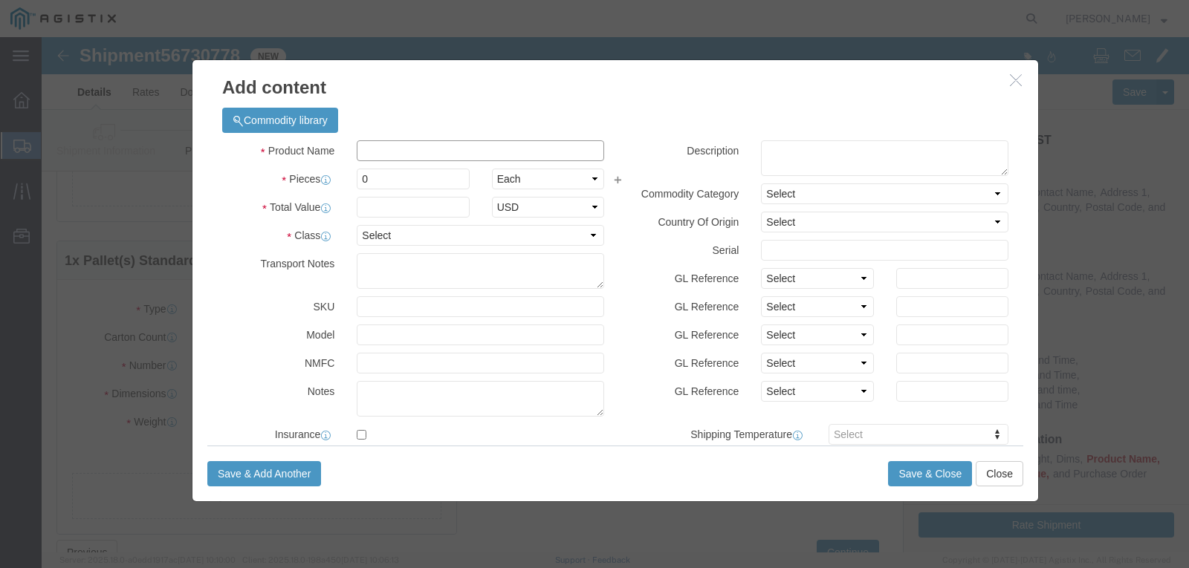
click input "text"
type input "STEEL RODS"
click input "0"
type input "1"
click input "text"
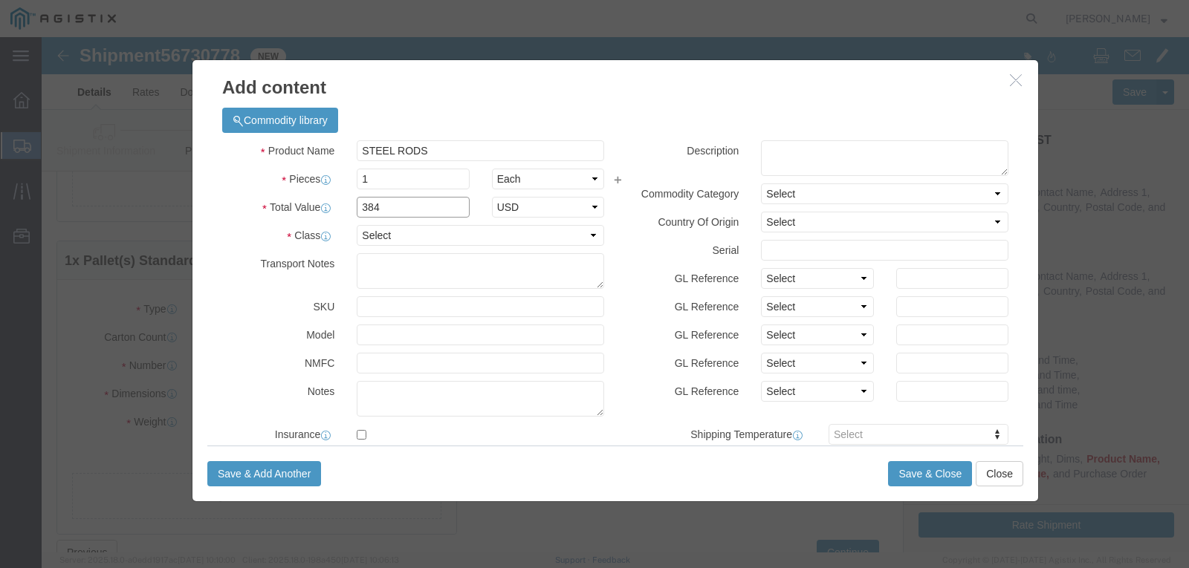
type input "3842.00"
click select "Select 50 55 60 65 70 85 92.5 100 125 175 250 300 400"
select select "50"
click select "Select 50 55 60 65 70 85 92.5 100 125 175 250 300 400"
click button "Save & Close"
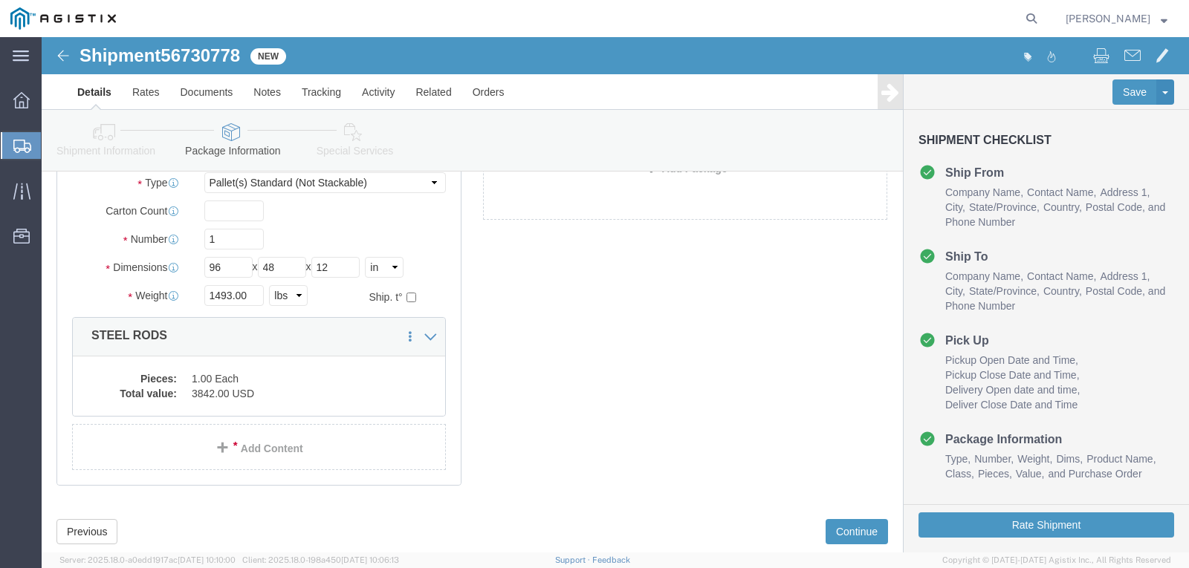
scroll to position [566, 0]
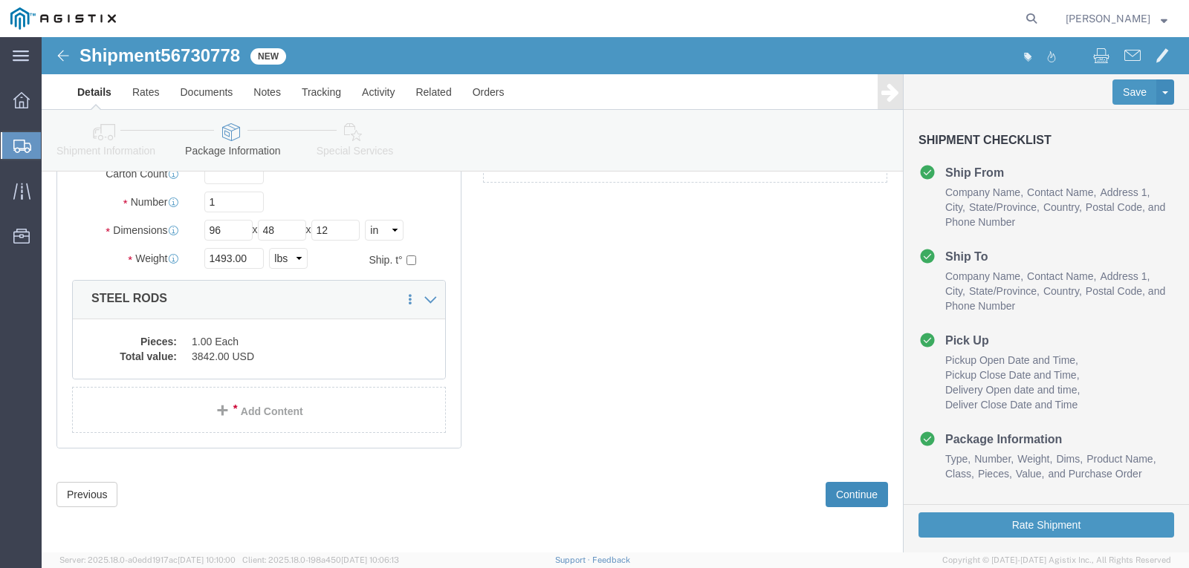
click button "Continue"
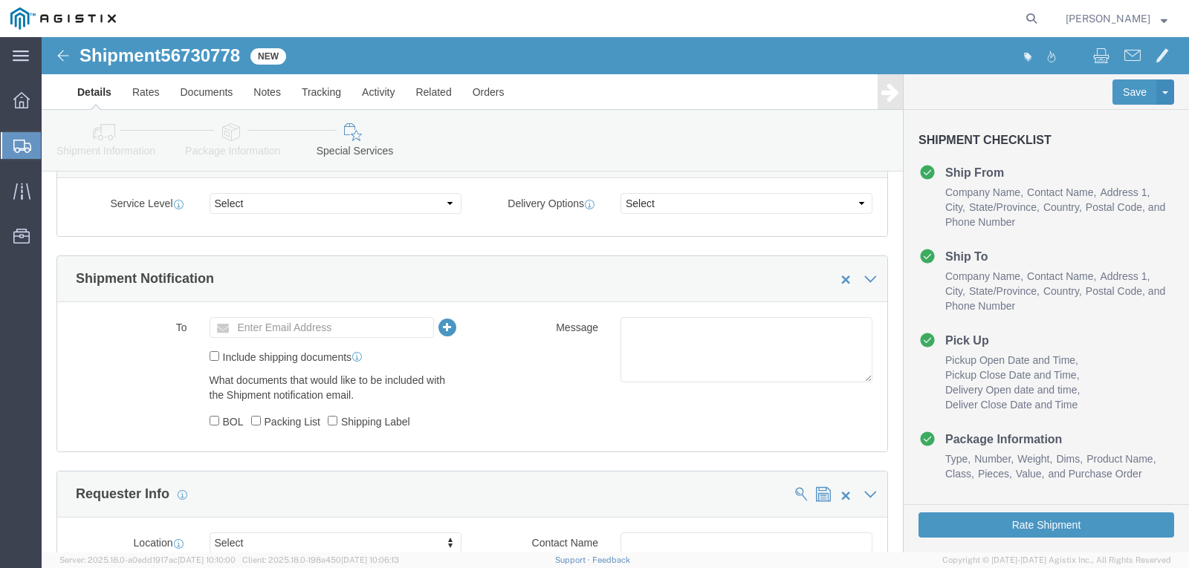
scroll to position [0, 0]
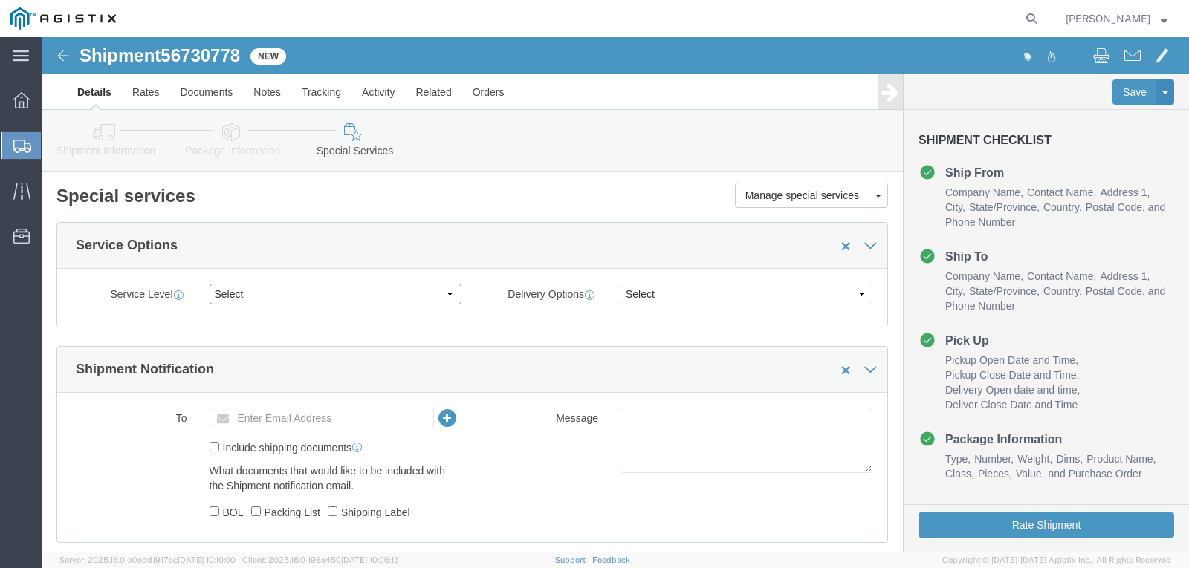
click select "Select 1 Day 2 Day 3-5 Day Economy 5+ Day"
select select "3-5 Day Economy"
click select "Select 1 Day 2 Day 3-5 Day Economy 5+ Day"
click input "text"
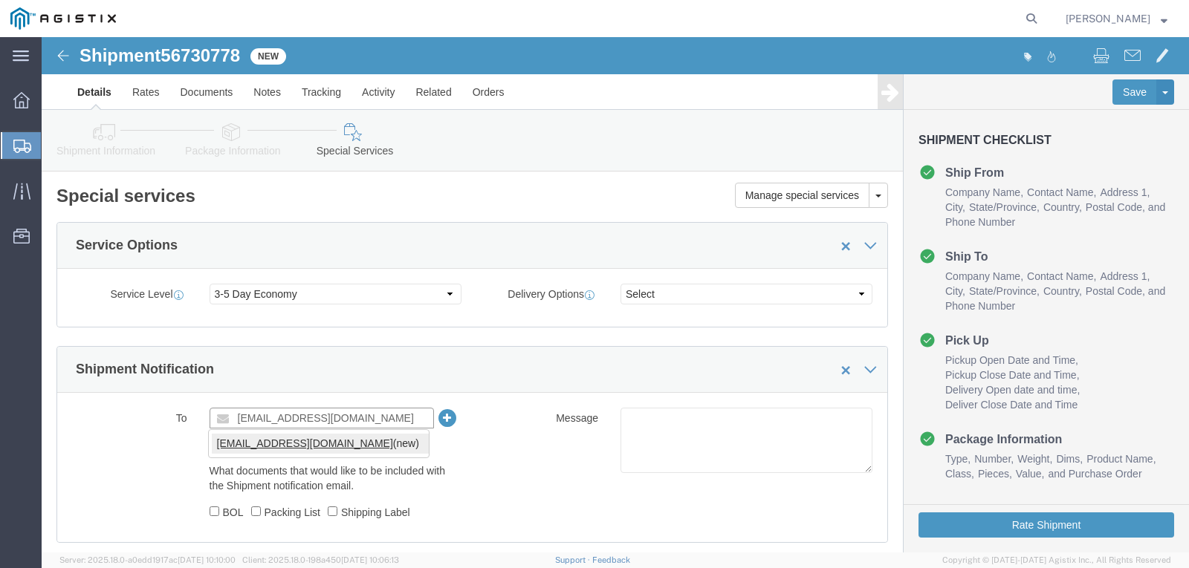
type input "[EMAIL_ADDRESS][DOMAIN_NAME]"
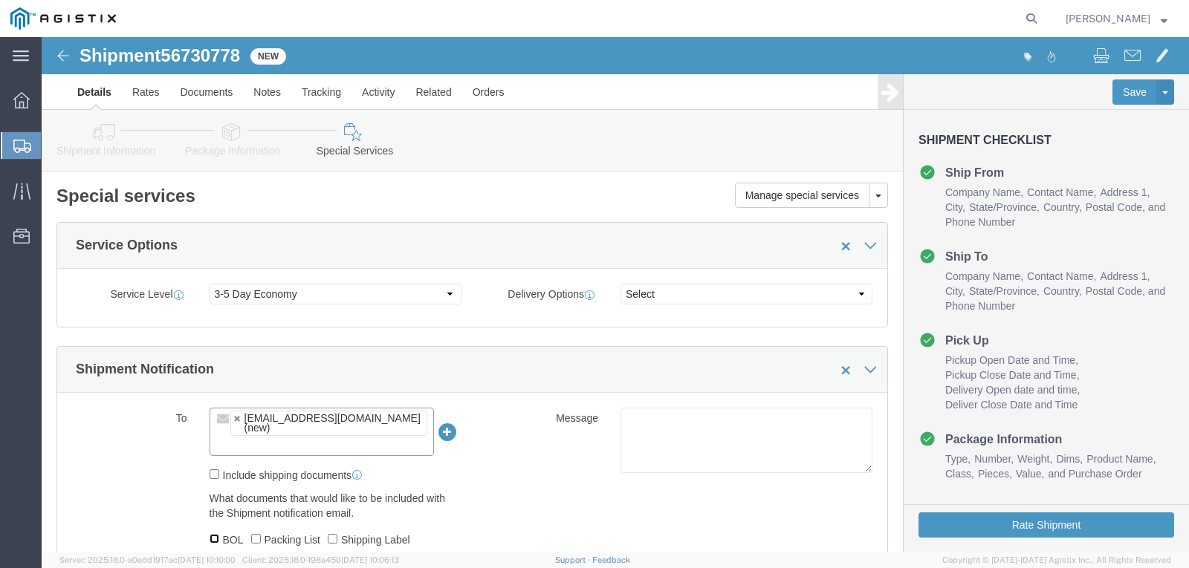
click input "BOL"
checkbox input "true"
click input "Packing List"
checkbox input "true"
click label "Shipping Label"
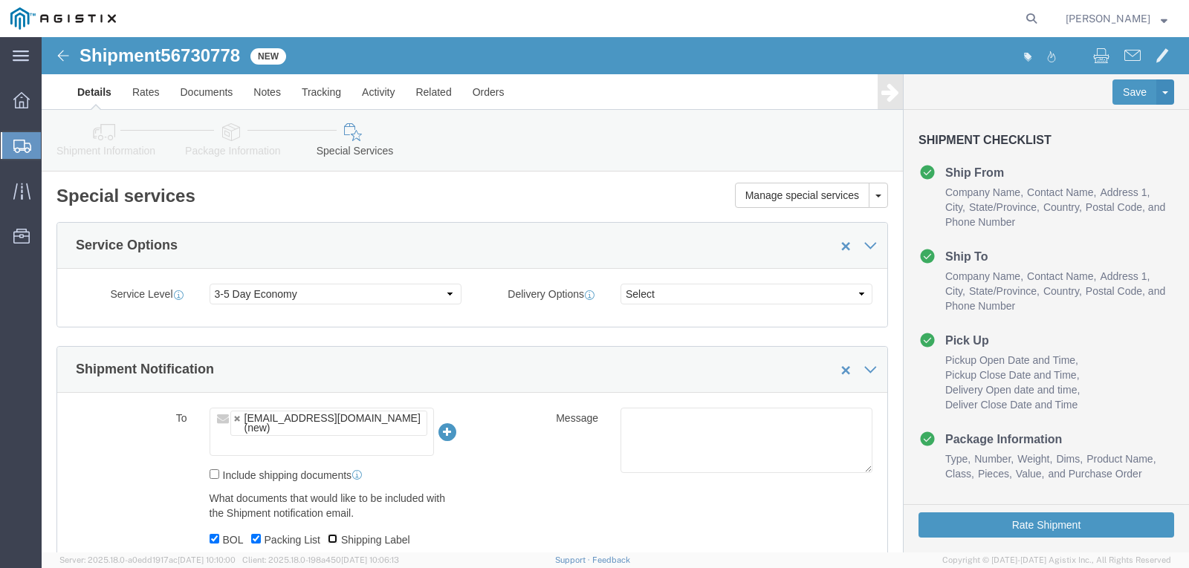
click input "Shipping Label"
checkbox input "true"
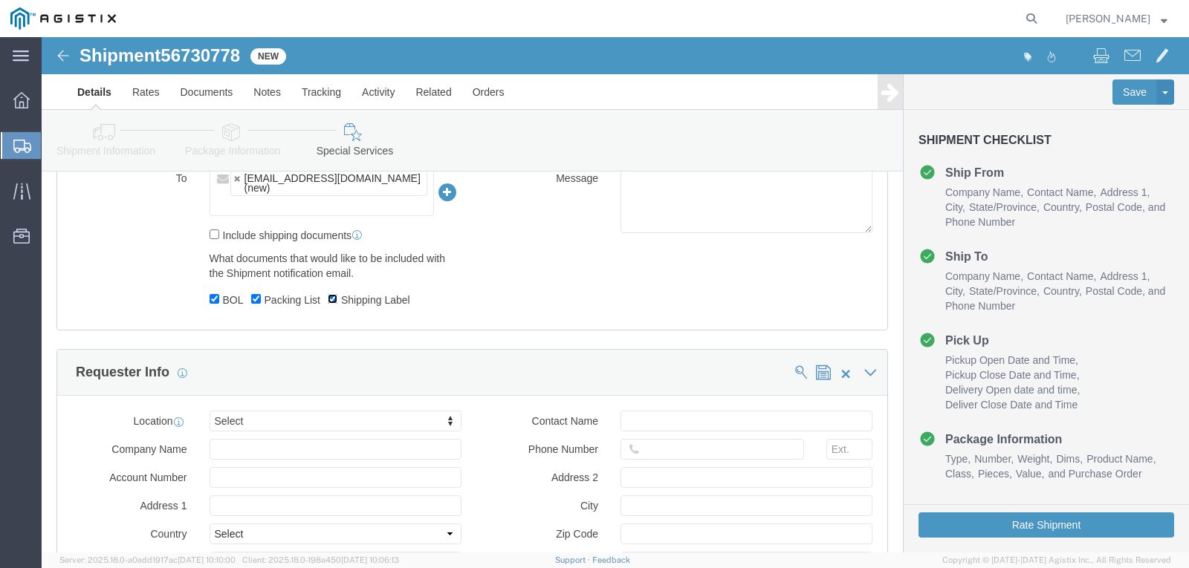
scroll to position [297, 0]
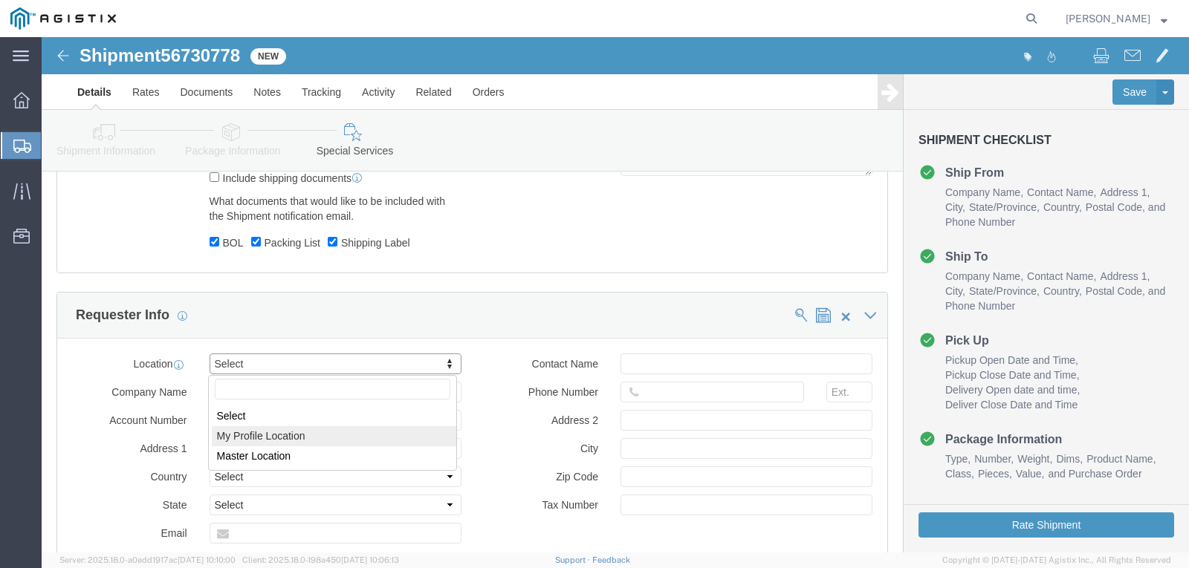
select select "MYPROFILE"
type input "[PERSON_NAME]"
type input "[STREET_ADDRESS]"
select select "US"
type input "[PERSON_NAME]"
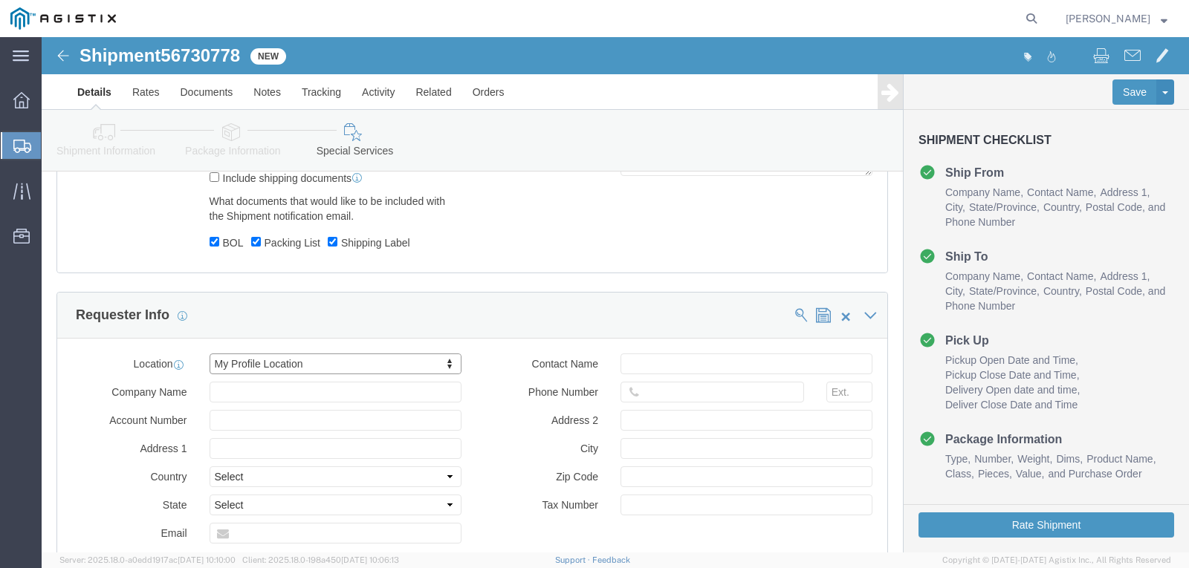
type input "[GEOGRAPHIC_DATA]"
type input "77040"
select select "[GEOGRAPHIC_DATA]"
click input "text"
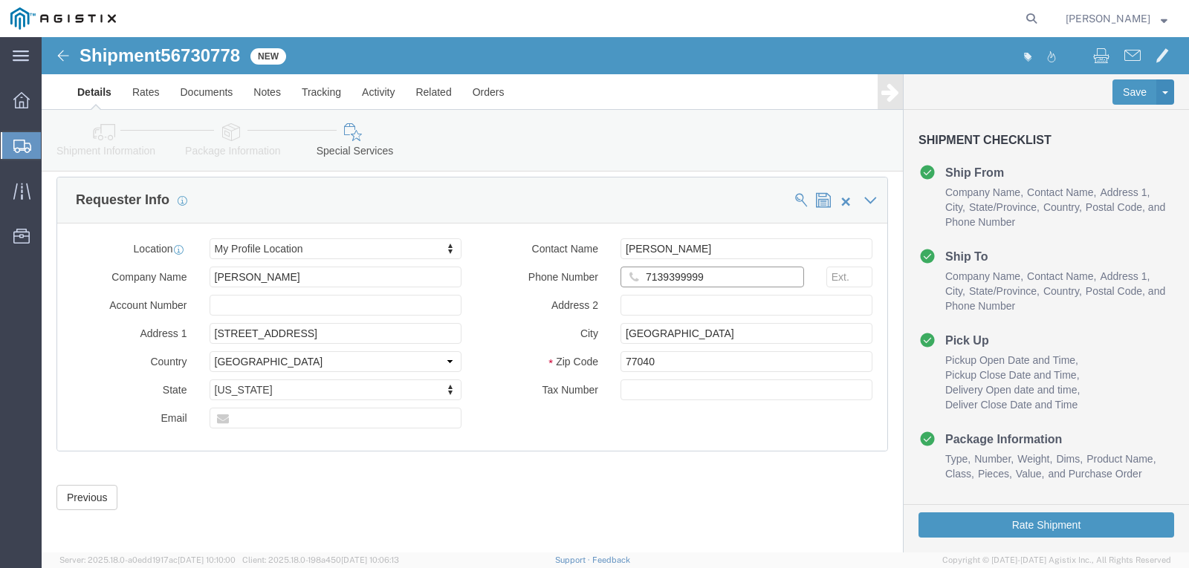
scroll to position [415, 0]
click input "7139399999"
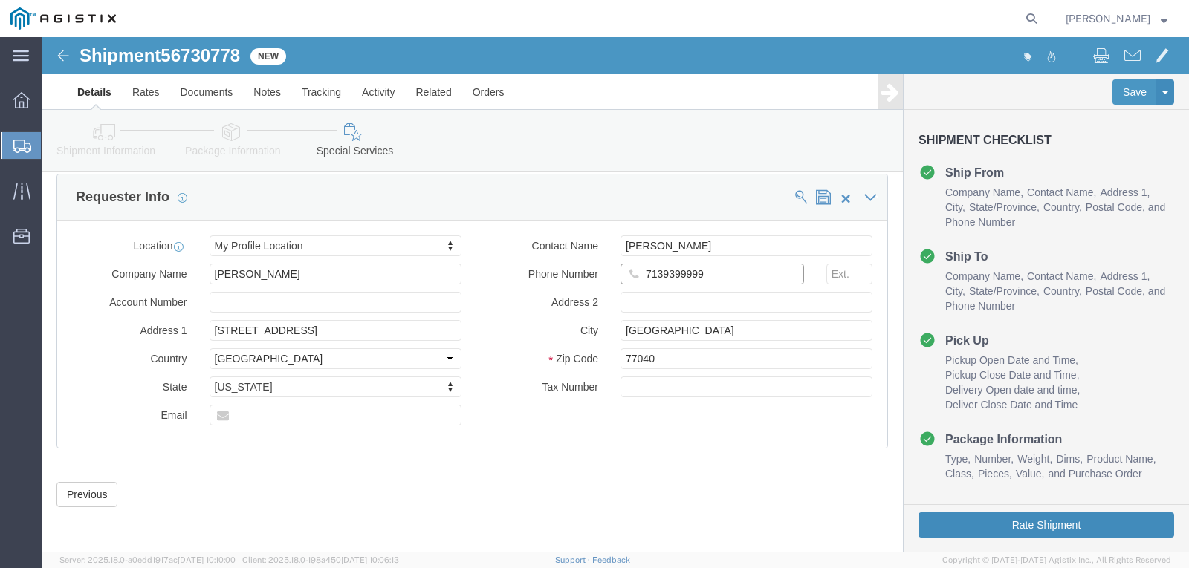
type input "7139399999"
click button "Rate Shipment"
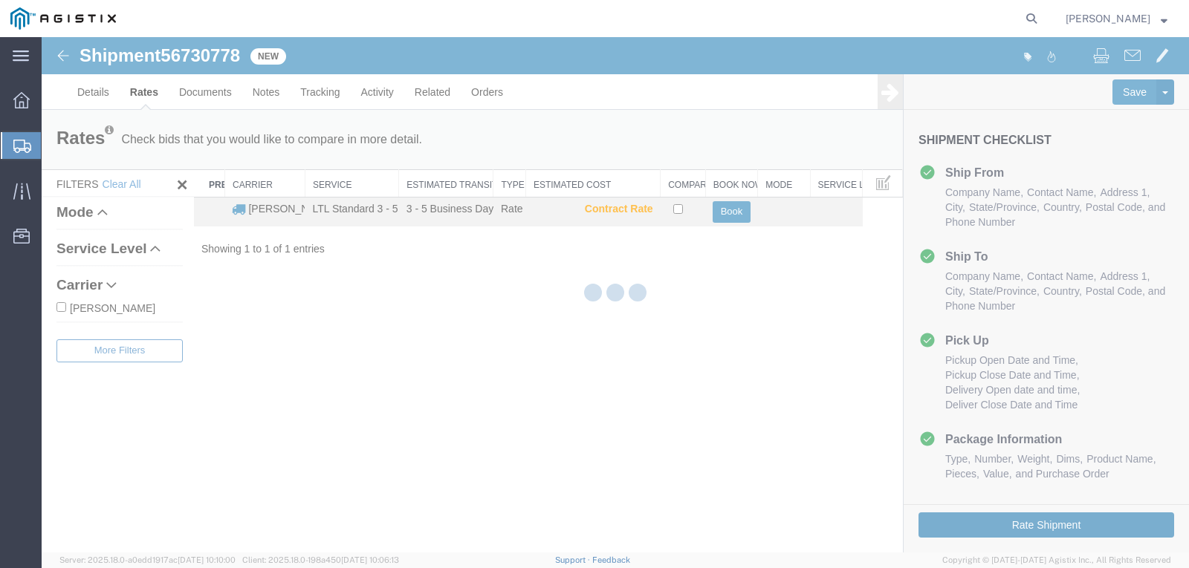
scroll to position [0, 0]
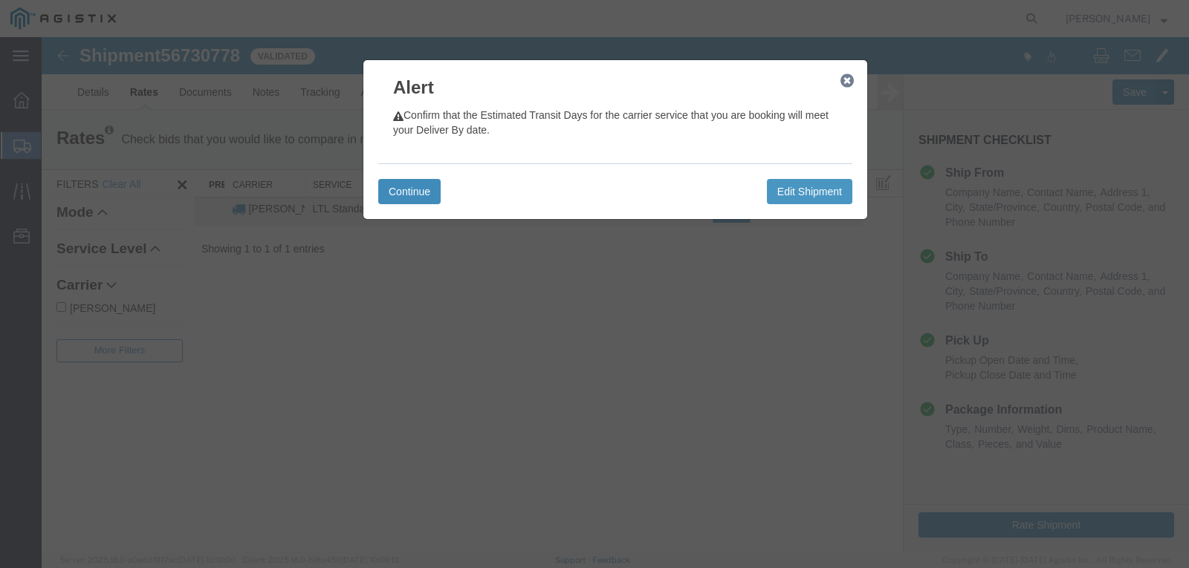
click at [421, 191] on button "Continue" at bounding box center [409, 191] width 62 height 25
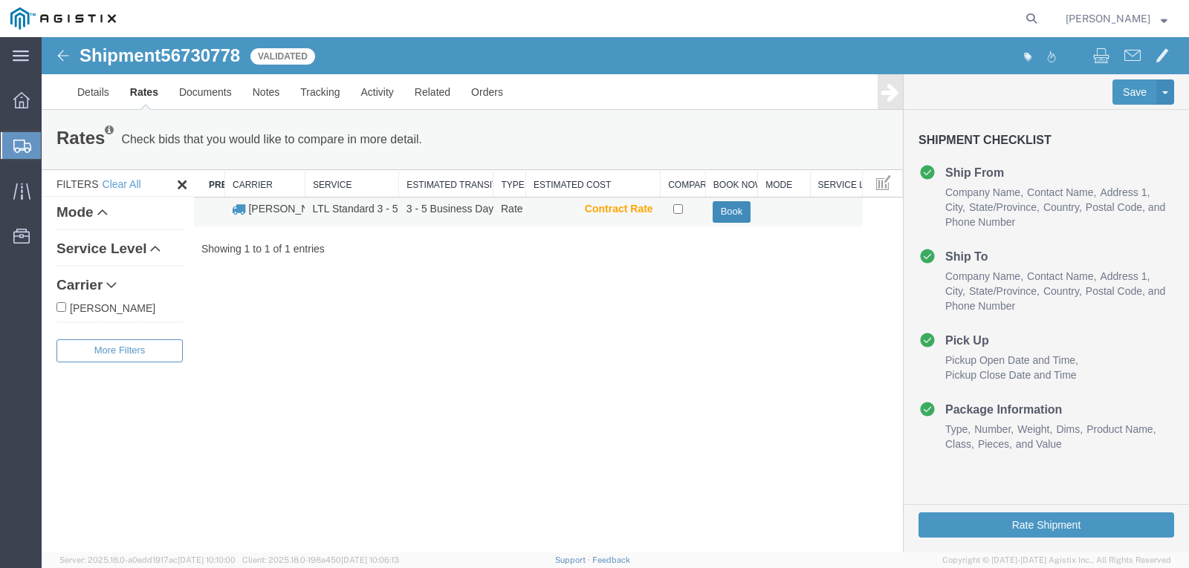
click at [722, 210] on button "Book" at bounding box center [731, 212] width 37 height 22
